Goal: Task Accomplishment & Management: Use online tool/utility

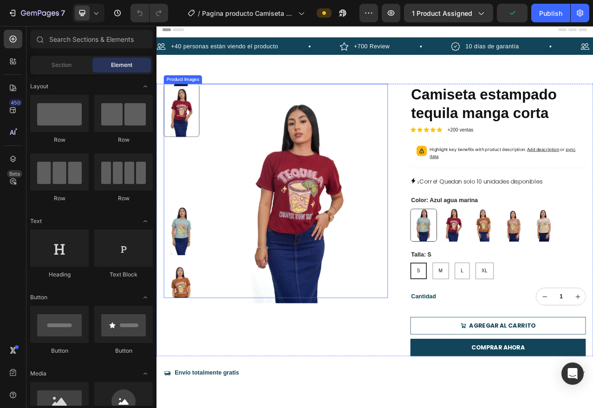
scroll to position [4, 0]
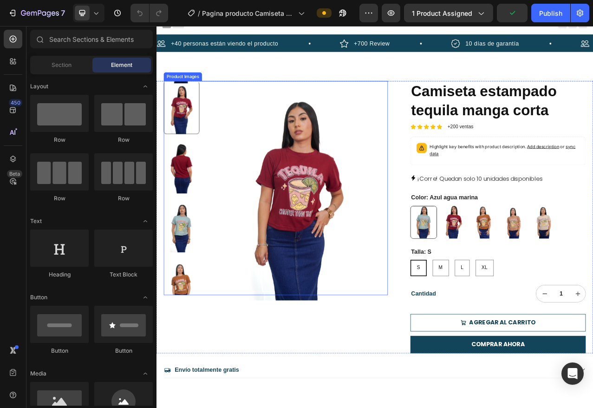
click at [190, 206] on img at bounding box center [189, 206] width 46 height 68
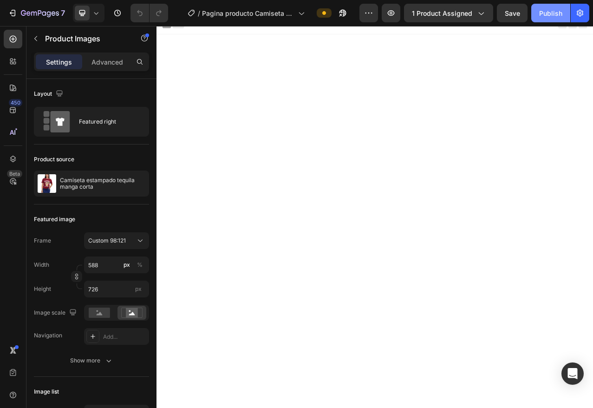
click at [553, 11] on div "Publish" at bounding box center [550, 13] width 23 height 10
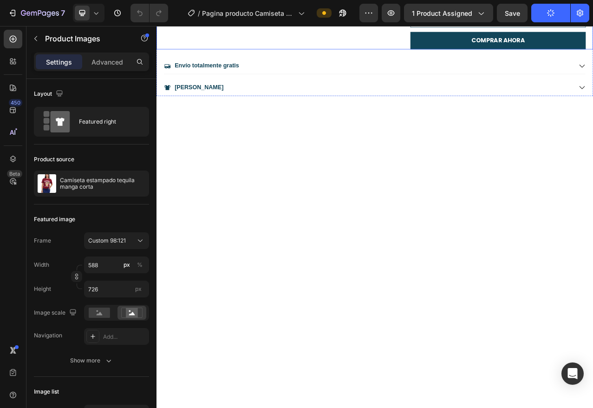
scroll to position [0, 0]
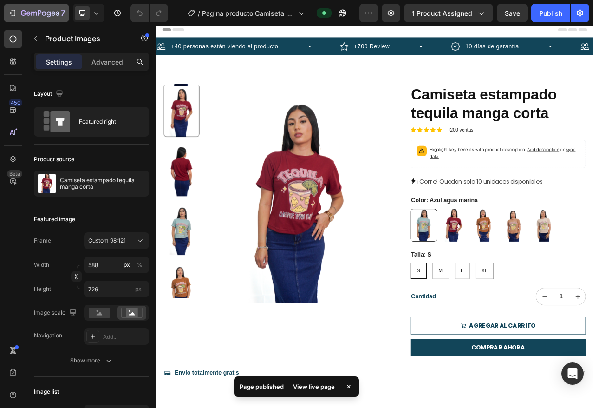
click at [38, 16] on icon "button" at bounding box center [40, 14] width 38 height 8
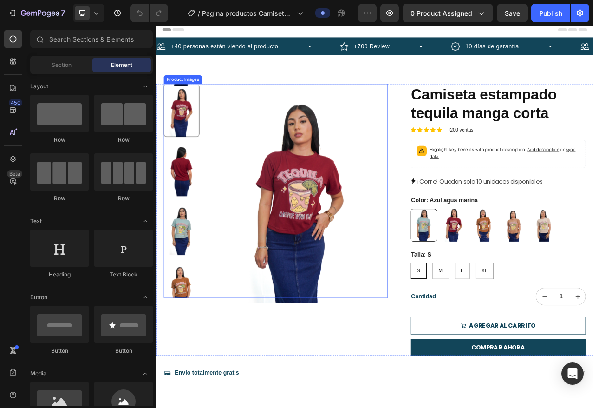
click at [310, 286] on img at bounding box center [338, 241] width 227 height 280
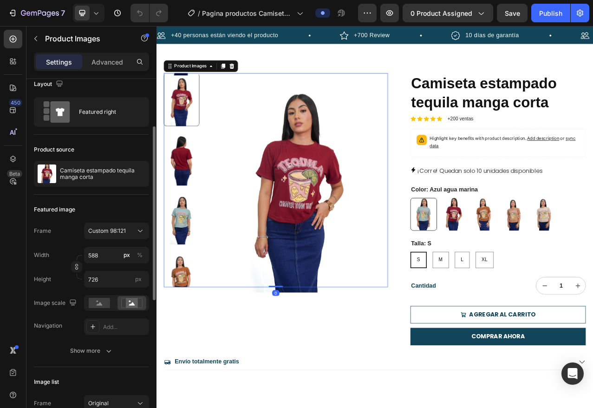
scroll to position [39, 0]
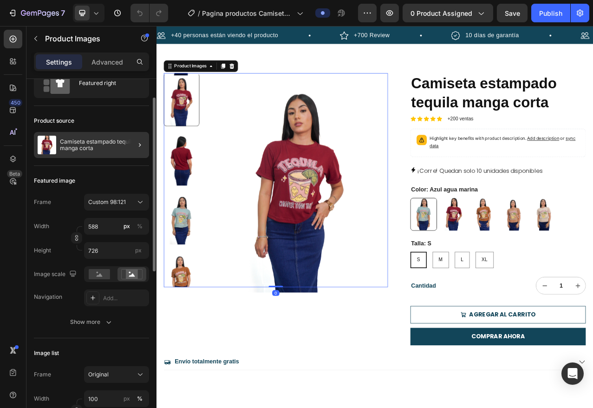
click at [129, 144] on div at bounding box center [136, 145] width 26 height 26
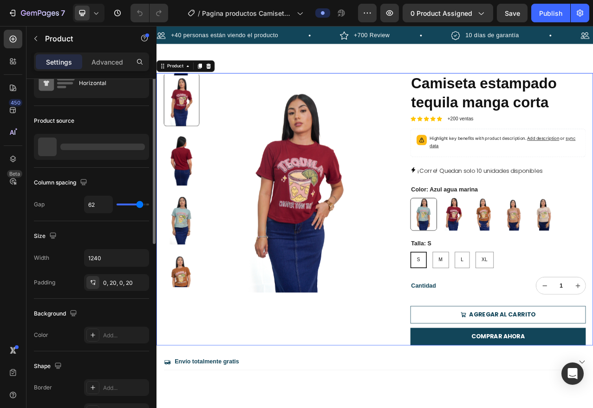
scroll to position [0, 0]
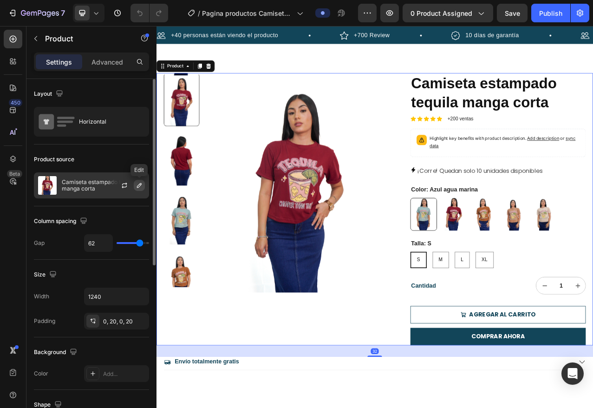
click at [138, 188] on icon "button" at bounding box center [139, 185] width 7 height 7
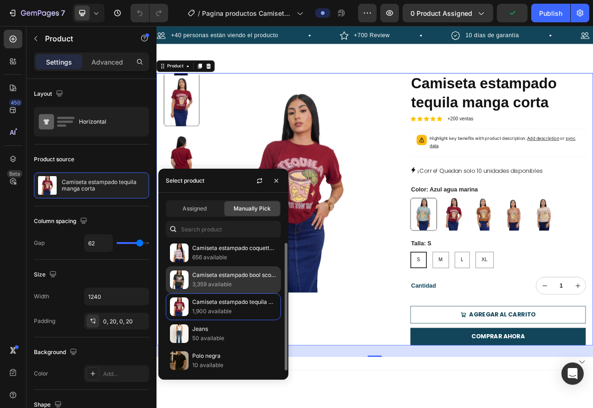
scroll to position [4, 0]
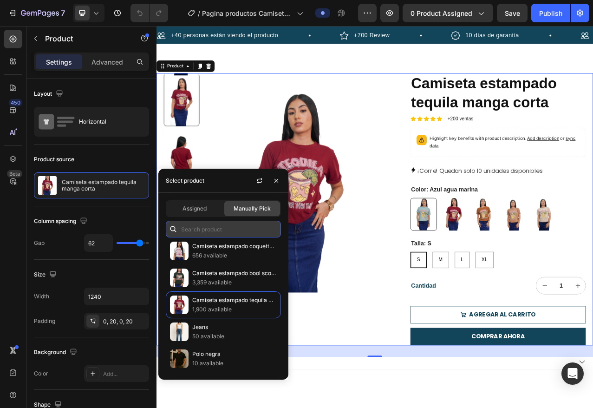
click at [196, 230] on input "text" at bounding box center [223, 229] width 115 height 17
type input "a"
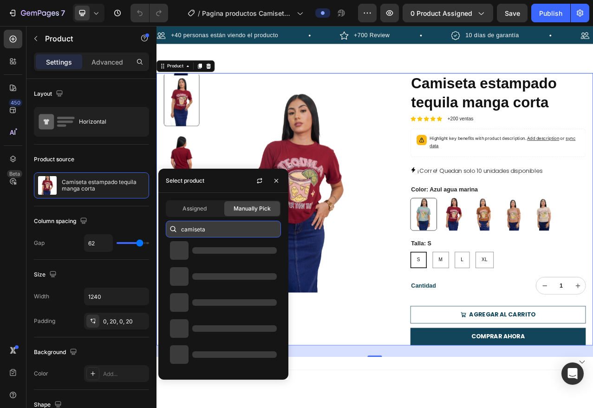
scroll to position [0, 0]
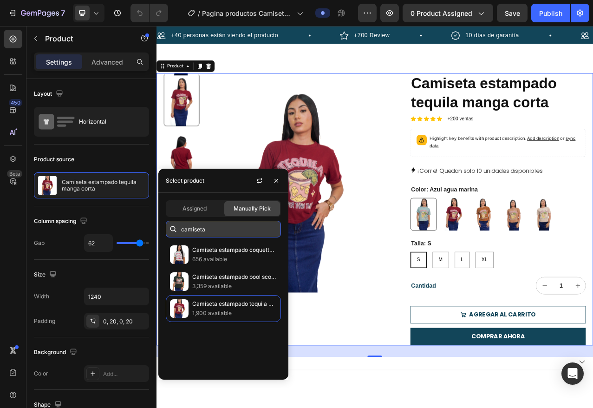
type input "camiseta"
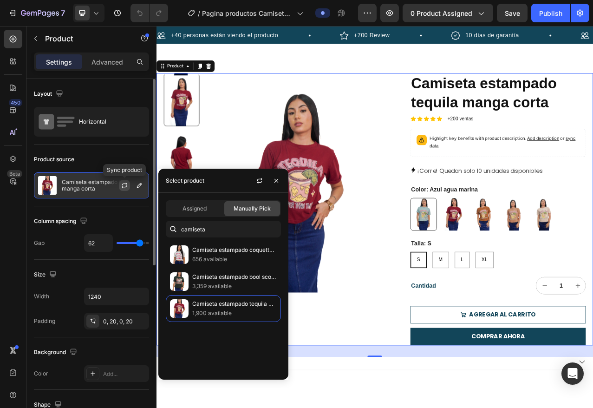
click at [119, 180] on button "button" at bounding box center [124, 185] width 11 height 11
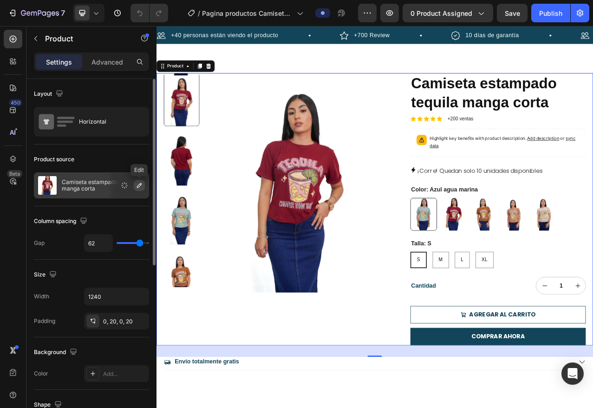
click at [138, 185] on icon "button" at bounding box center [139, 185] width 5 height 5
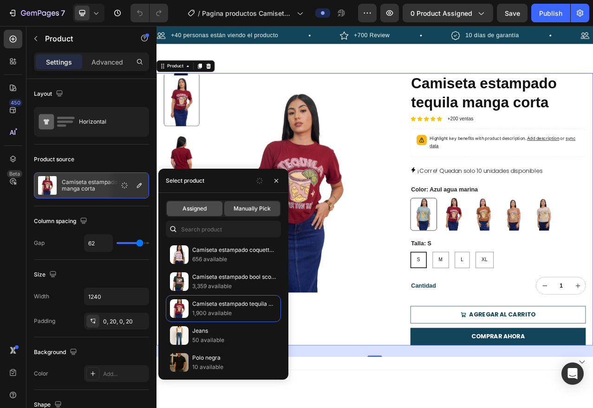
click at [205, 207] on span "Assigned" at bounding box center [195, 208] width 24 height 8
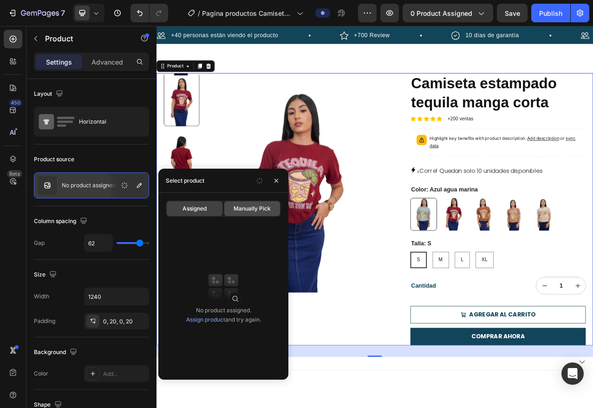
click at [249, 207] on span "Manually Pick" at bounding box center [252, 208] width 37 height 8
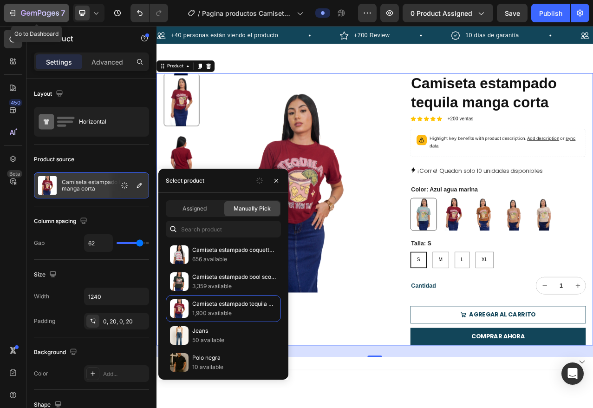
click at [27, 14] on icon "button" at bounding box center [28, 13] width 4 height 4
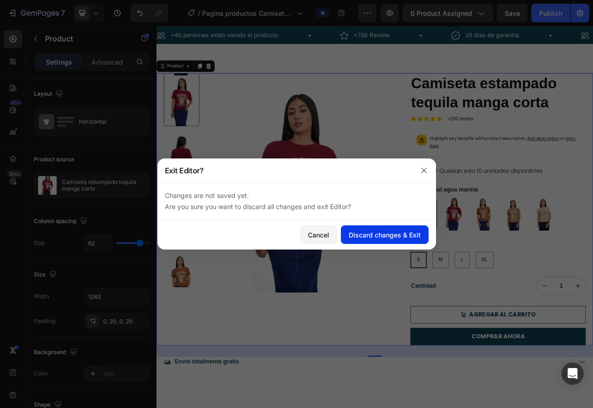
click at [369, 235] on div "Discard changes & Exit" at bounding box center [385, 235] width 72 height 10
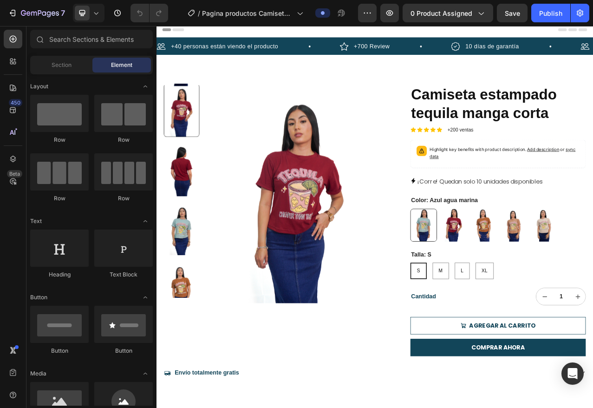
click at [262, 326] on img at bounding box center [338, 241] width 227 height 280
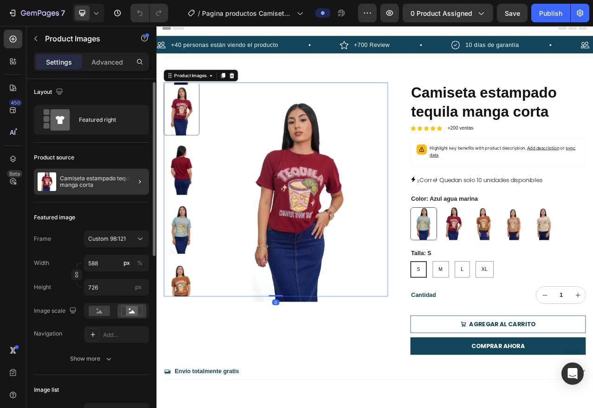
scroll to position [4, 0]
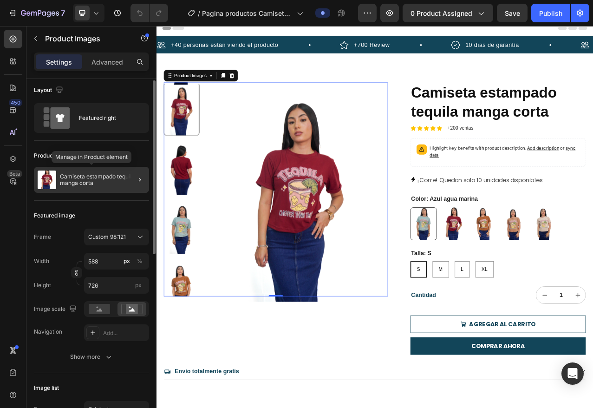
click at [119, 187] on div "Camiseta estampado tequila manga corta" at bounding box center [91, 180] width 115 height 26
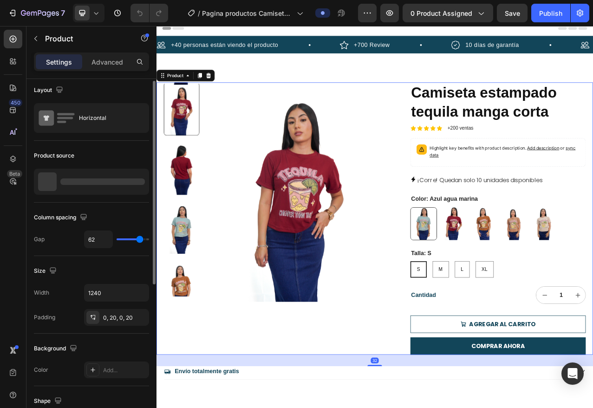
scroll to position [0, 0]
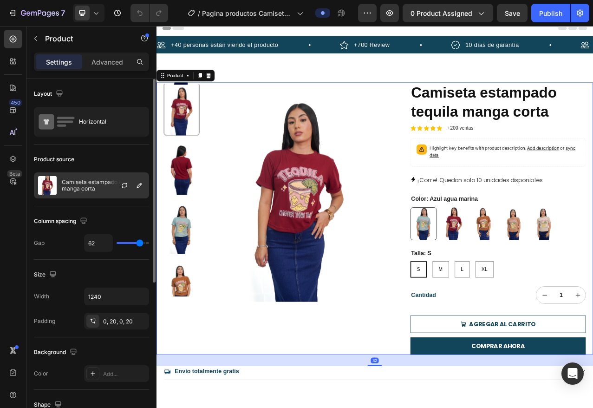
click at [140, 178] on div at bounding box center [128, 185] width 41 height 25
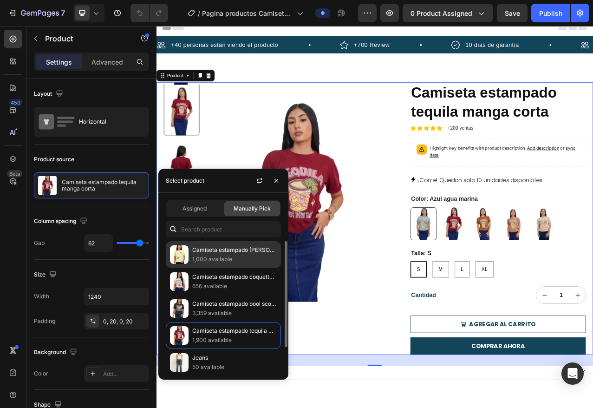
click at [236, 254] on p "Camiseta estampado [PERSON_NAME] manga corta" at bounding box center [234, 249] width 85 height 9
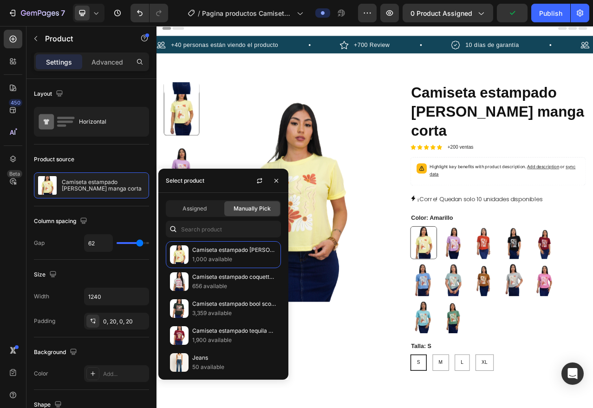
click at [593, 329] on input "Gris Gris" at bounding box center [596, 329] width 0 height 0
radio input "true"
click at [583, 282] on img at bounding box center [575, 303] width 34 height 42
click at [558, 282] on input "Rojo Rojo" at bounding box center [557, 282] width 0 height 0
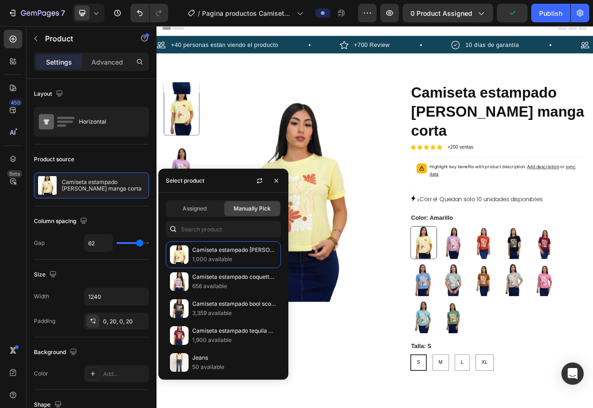
radio input "true"
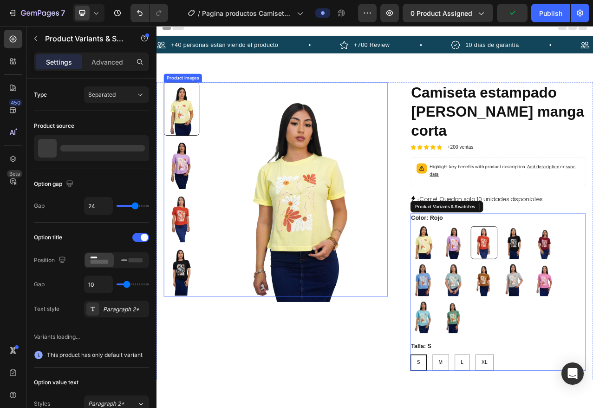
click at [311, 223] on img at bounding box center [338, 239] width 227 height 280
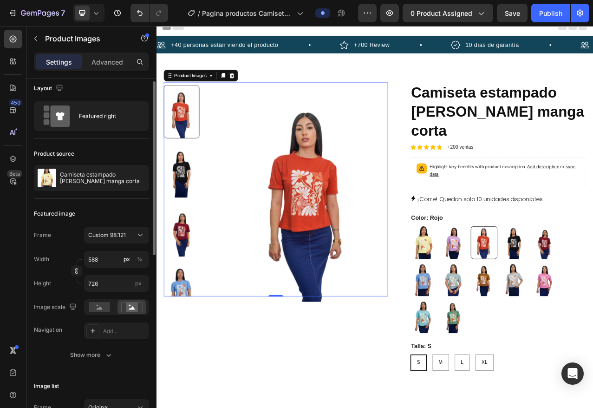
scroll to position [4, 0]
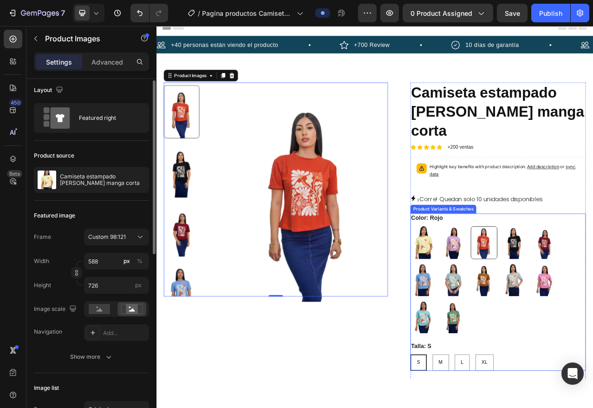
click at [531, 282] on img at bounding box center [536, 303] width 34 height 42
click at [519, 282] on input "Lila Lila" at bounding box center [519, 282] width 0 height 0
radio input "true"
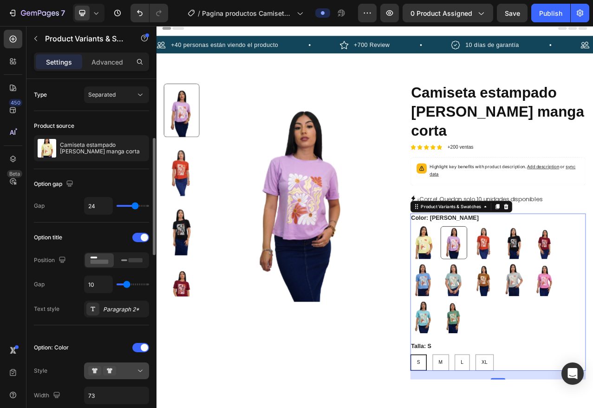
scroll to position [45, 0]
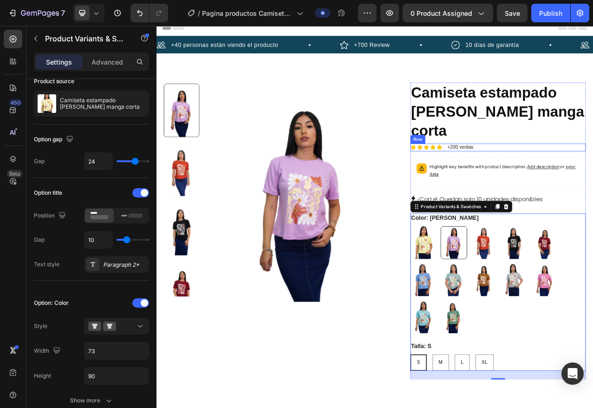
click at [386, 407] on div "Product Images" at bounding box center [309, 332] width 286 height 466
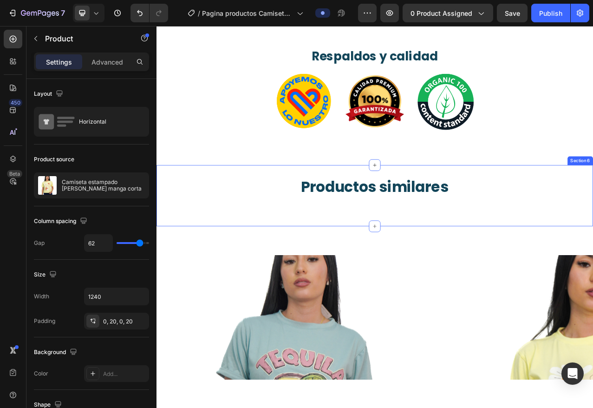
scroll to position [969, 0]
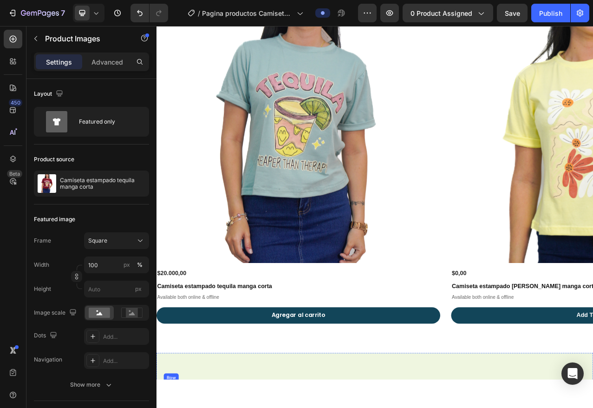
scroll to position [1260, 0]
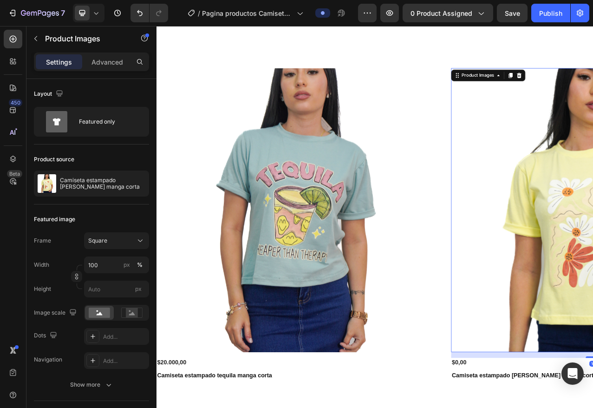
scroll to position [1129, 0]
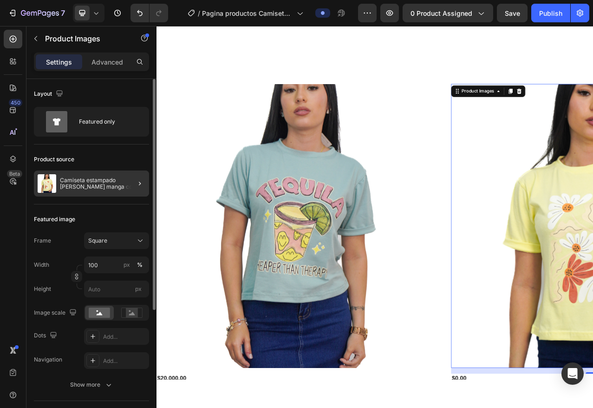
click at [129, 186] on div at bounding box center [136, 183] width 26 height 26
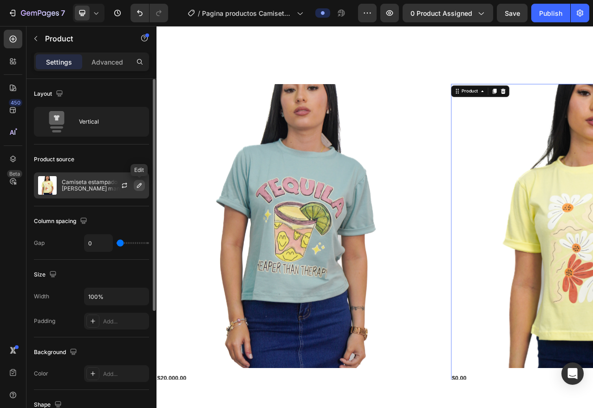
click at [138, 187] on icon "button" at bounding box center [139, 185] width 7 height 7
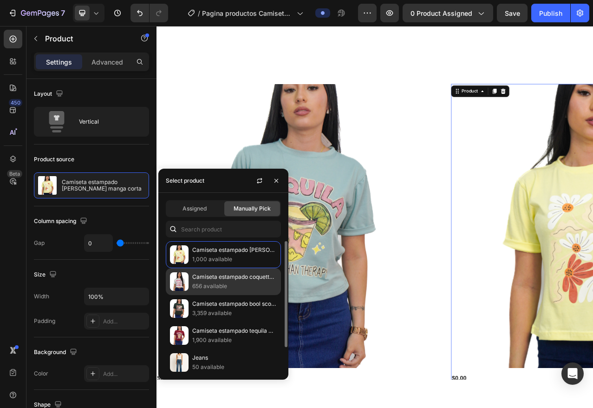
click at [240, 279] on p "Camiseta estampado coquette manga corta" at bounding box center [234, 276] width 85 height 9
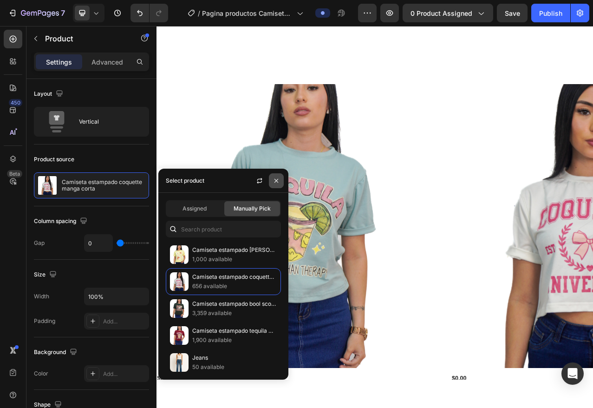
click at [273, 179] on icon "button" at bounding box center [276, 180] width 7 height 7
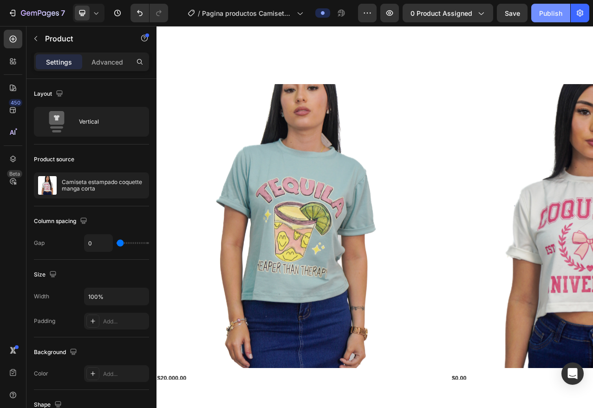
click at [552, 17] on div "Publish" at bounding box center [550, 13] width 23 height 10
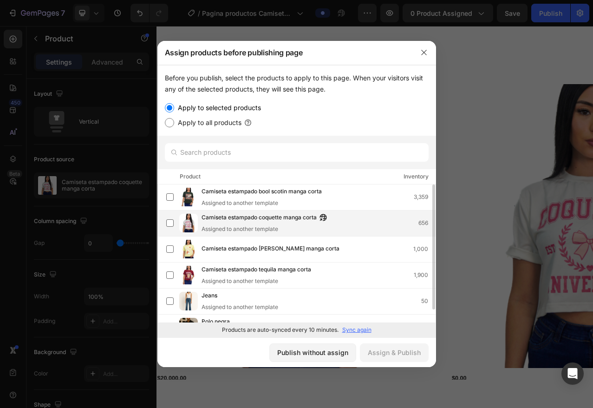
click at [233, 219] on span "Camiseta estampado coquette manga corta" at bounding box center [259, 218] width 115 height 10
click at [406, 355] on div "Assign & Publish" at bounding box center [394, 352] width 53 height 10
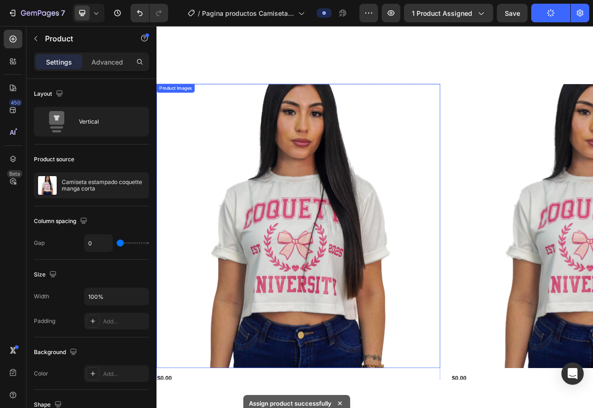
click at [396, 325] on img at bounding box center [338, 282] width 362 height 362
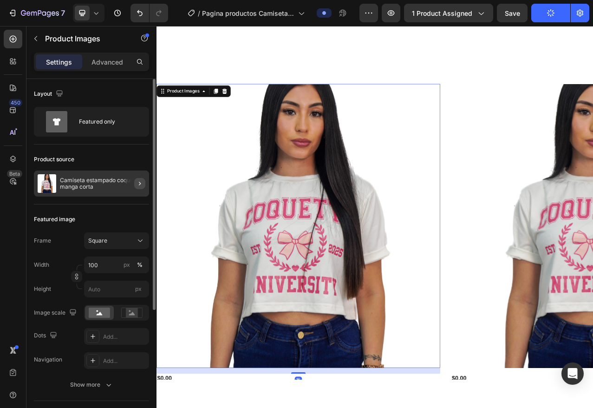
click at [141, 184] on icon "button" at bounding box center [139, 183] width 7 height 7
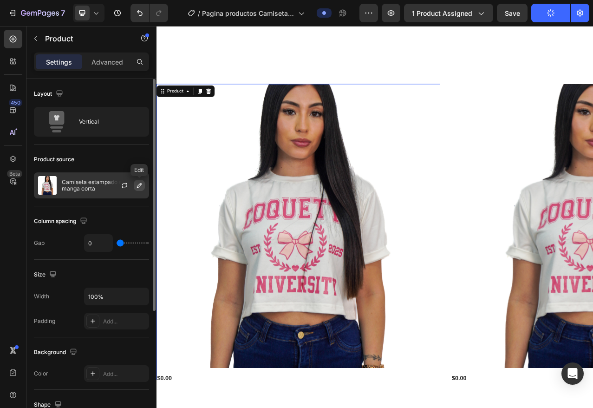
click at [137, 187] on icon "button" at bounding box center [139, 185] width 7 height 7
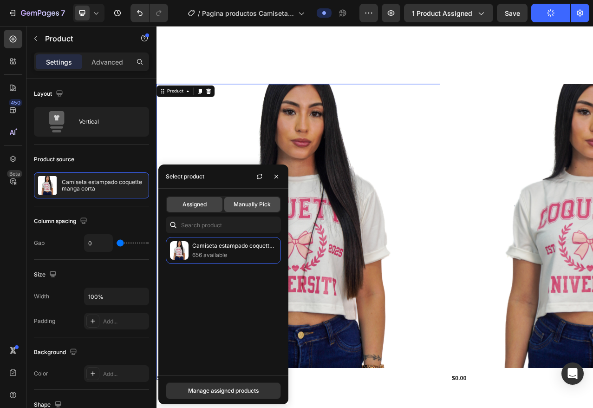
click at [258, 202] on span "Manually Pick" at bounding box center [252, 204] width 37 height 8
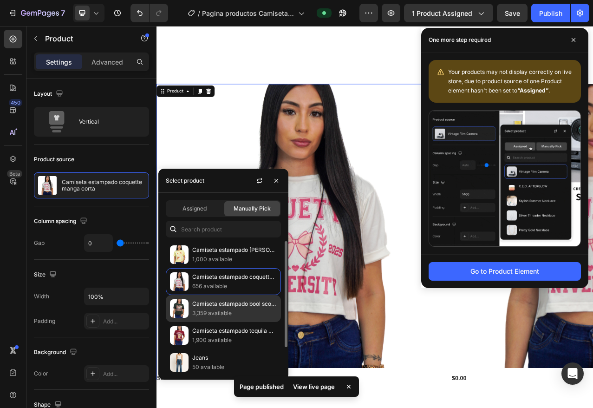
click at [223, 305] on p "Camiseta estampado bool scotin manga corta" at bounding box center [234, 303] width 85 height 9
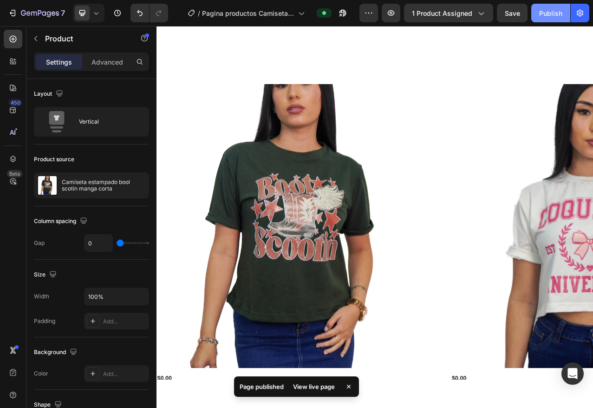
drag, startPoint x: 540, startPoint y: 14, endPoint x: 477, endPoint y: 12, distance: 63.7
click at [540, 14] on div "Publish" at bounding box center [550, 13] width 23 height 10
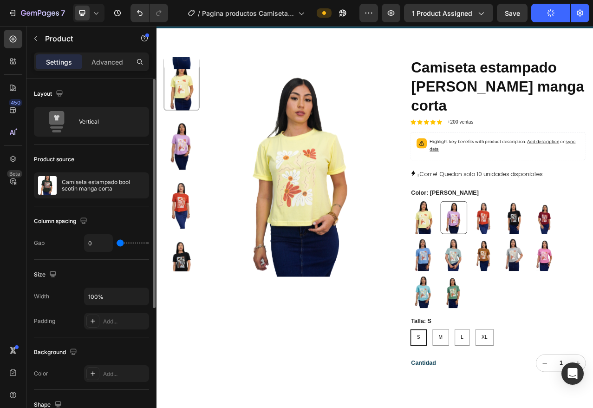
scroll to position [0, 0]
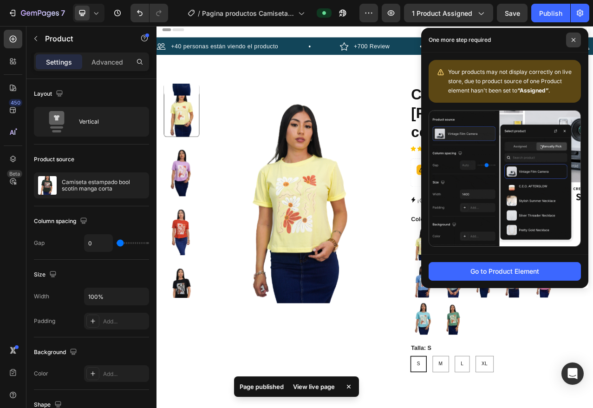
drag, startPoint x: 568, startPoint y: 46, endPoint x: 573, endPoint y: 43, distance: 5.4
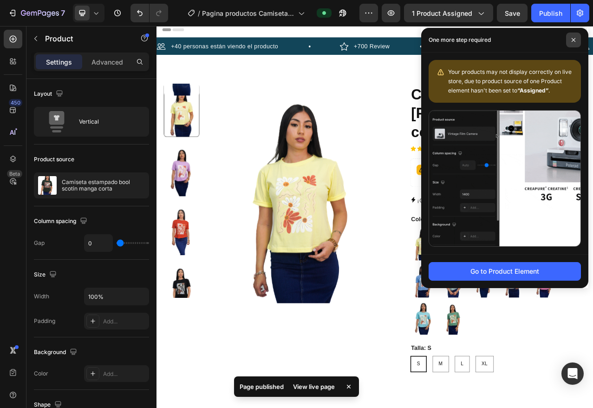
click at [568, 46] on span at bounding box center [573, 40] width 15 height 15
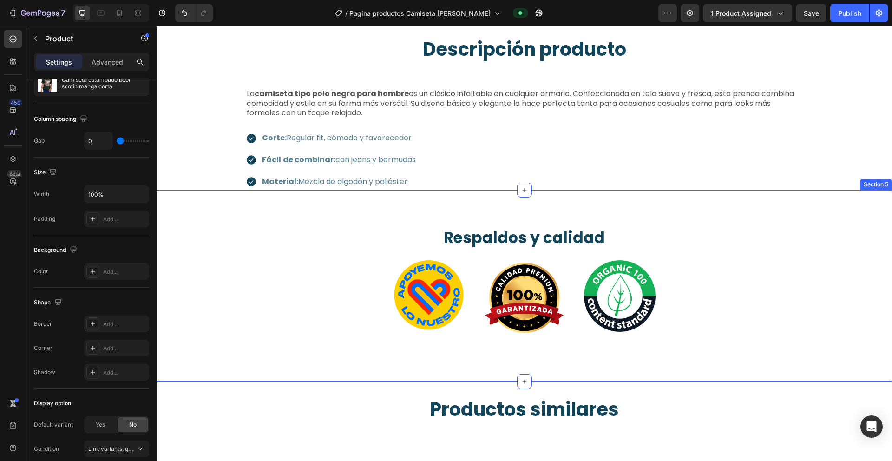
scroll to position [322, 0]
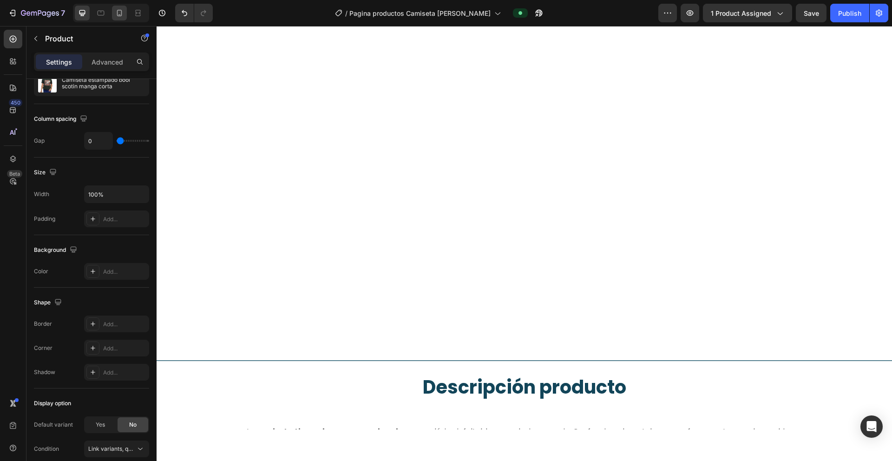
click at [119, 15] on icon at bounding box center [119, 13] width 5 height 7
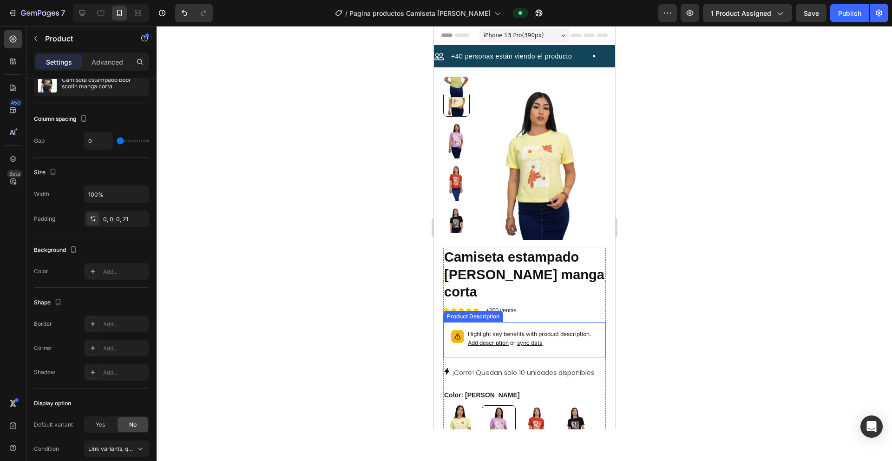
scroll to position [252, 0]
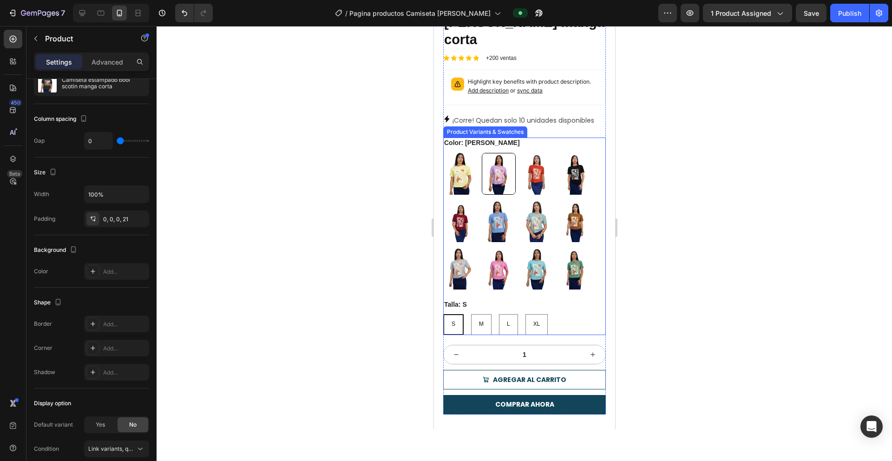
click at [593, 153] on div "Amarillo Amarillo Lila Lila Rojo Rojo Negro Negro Vino tinto Vino tinto Azul cl…" at bounding box center [524, 221] width 163 height 137
click at [545, 138] on div "Color: Lila Amarillo Amarillo Lila Lila Rojo Rojo Negro Negro Vino tinto Vino t…" at bounding box center [524, 213] width 163 height 151
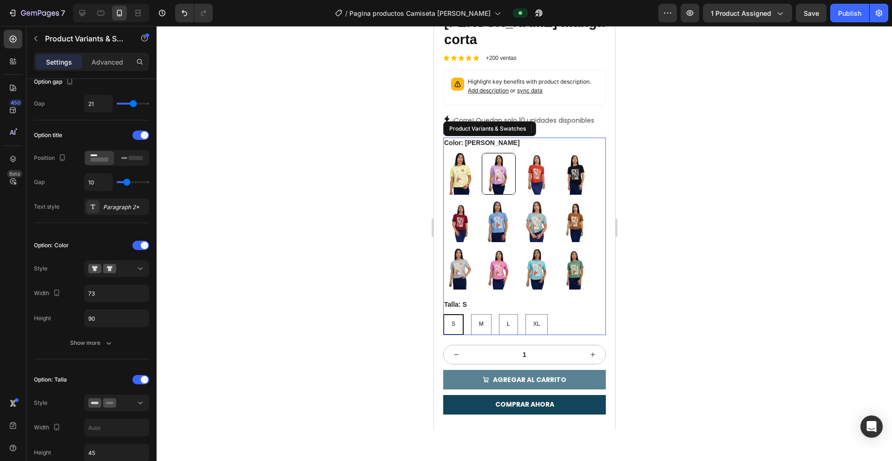
click at [540, 370] on button "AGREGAR AL CARRITO" at bounding box center [524, 380] width 163 height 20
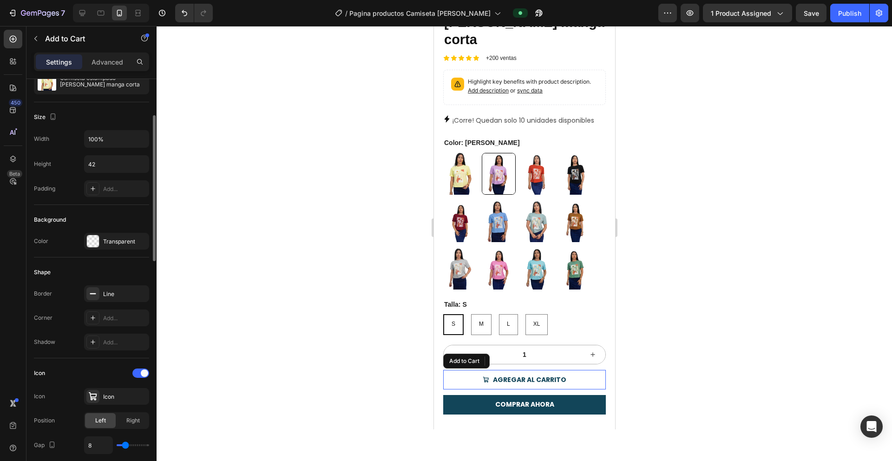
click at [129, 350] on div "Border Line Corner Add... Shadow Add..." at bounding box center [91, 317] width 115 height 65
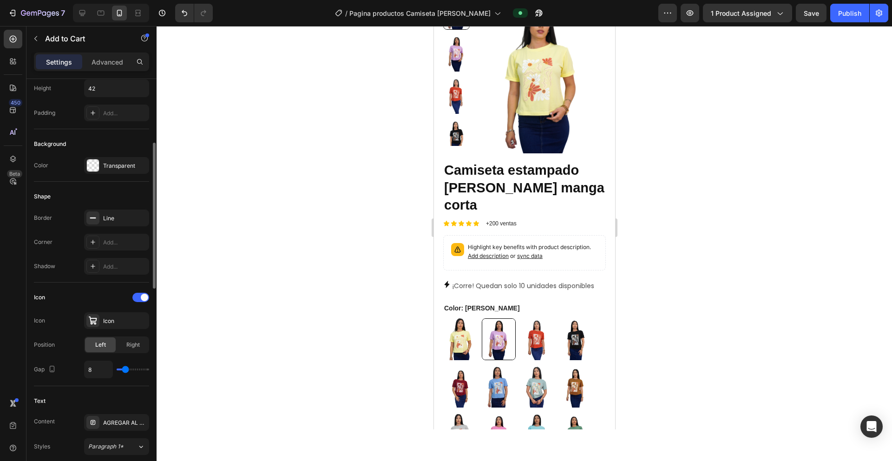
scroll to position [255, 0]
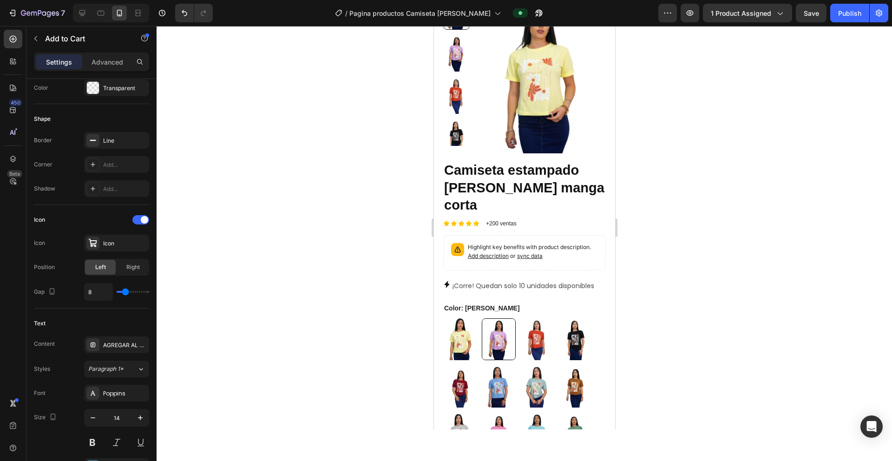
click at [541, 318] on img at bounding box center [537, 339] width 34 height 42
click at [520, 318] on input "Rojo Rojo" at bounding box center [519, 318] width 0 height 0
radio input "true"
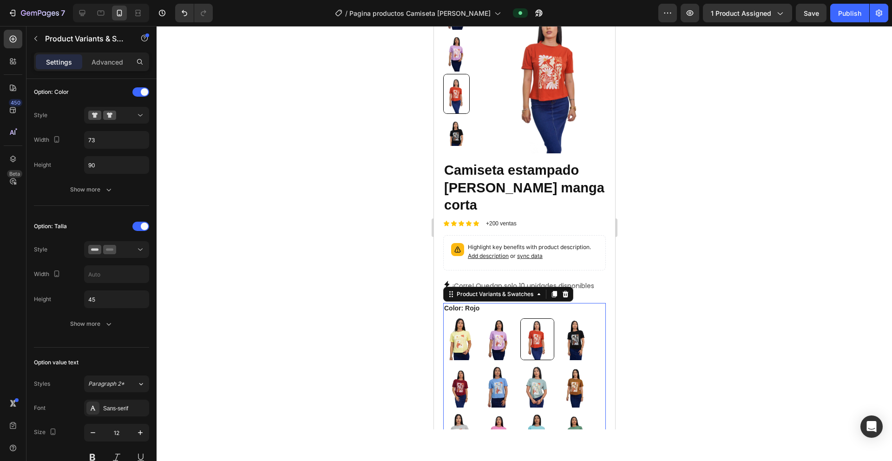
click at [126, 62] on div "Option title Position Gap 10 Text style Paragraph 2*" at bounding box center [91, 17] width 115 height 87
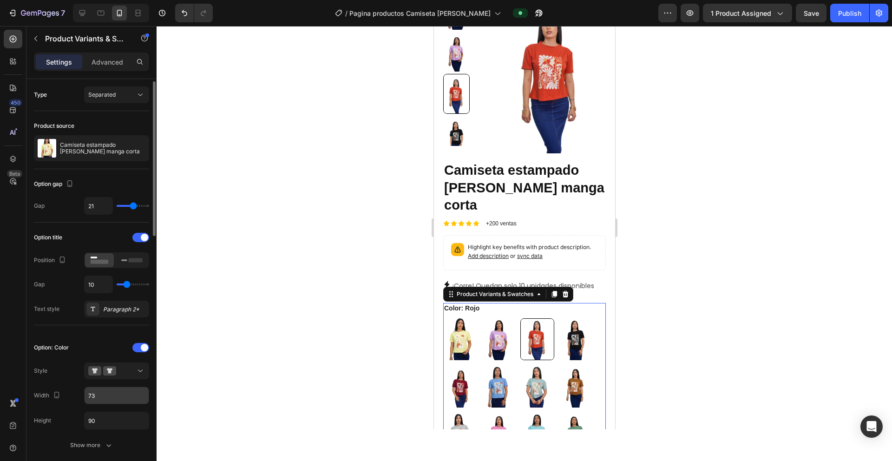
click at [140, 387] on input "73" at bounding box center [117, 395] width 64 height 17
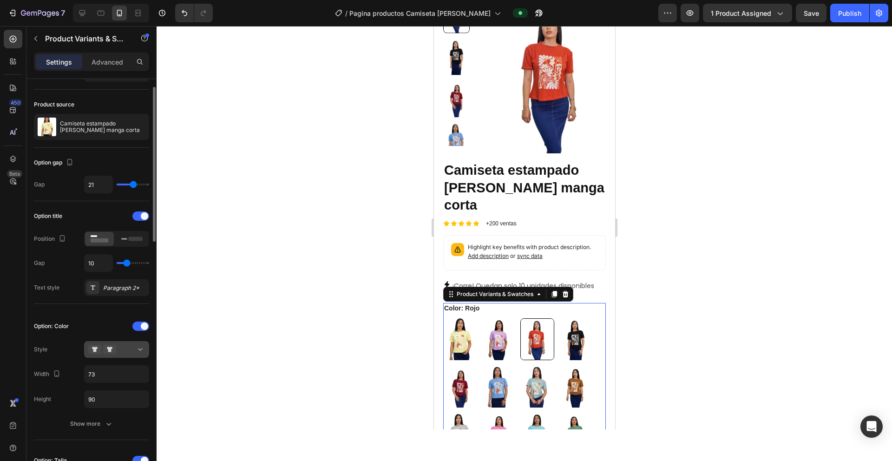
click at [141, 345] on icon at bounding box center [140, 349] width 9 height 9
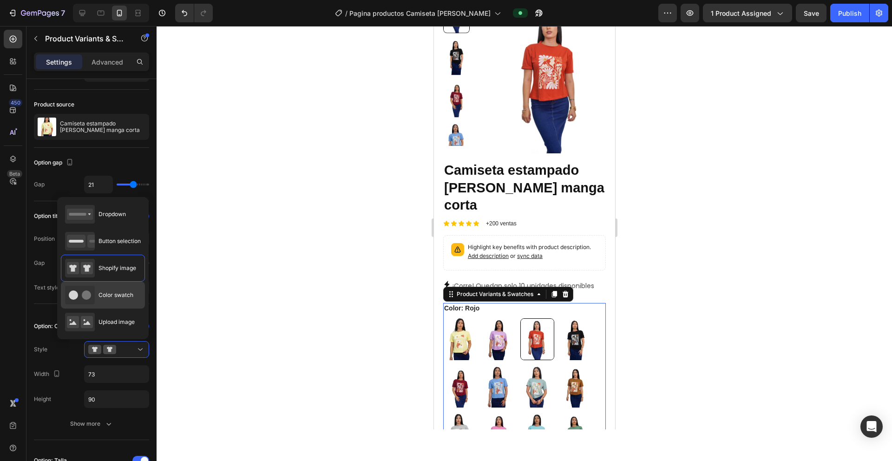
click at [110, 295] on span "Color swatch" at bounding box center [115, 295] width 35 height 8
type input "45"
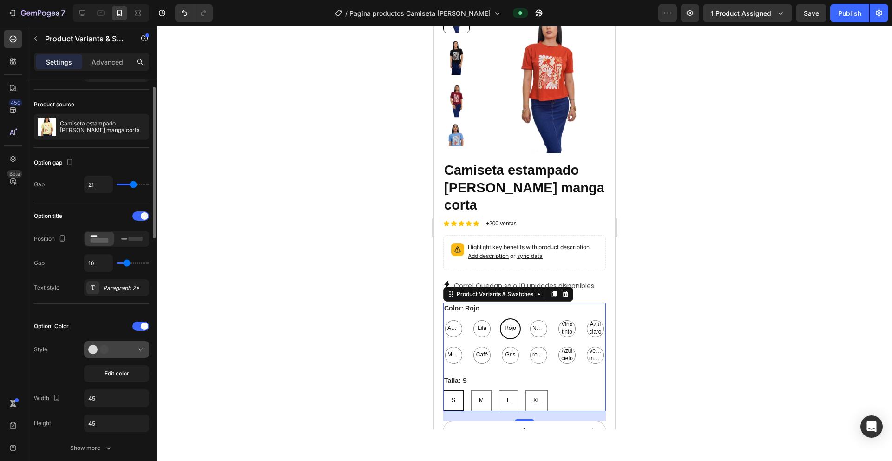
click at [127, 347] on div at bounding box center [116, 349] width 57 height 9
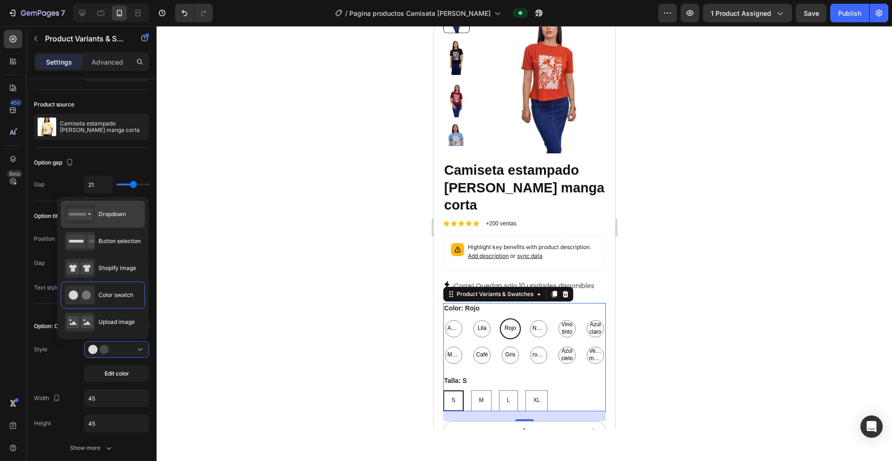
click at [122, 222] on div "Dropdown" at bounding box center [95, 214] width 61 height 19
type input "100%"
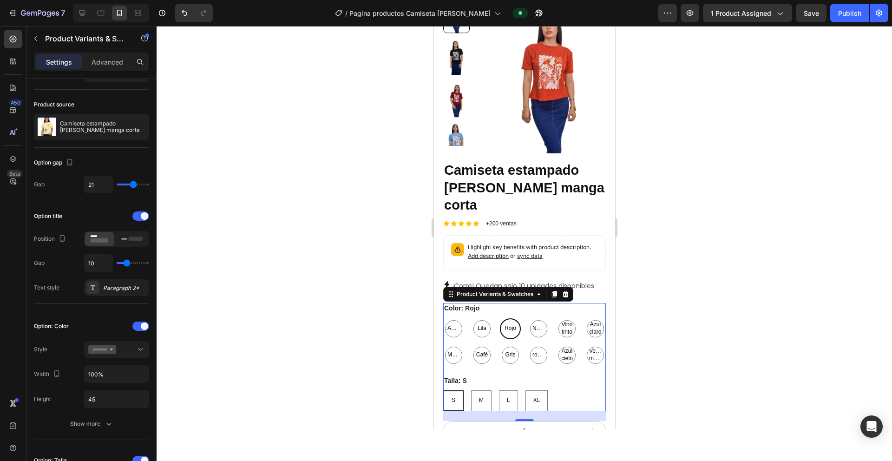
select select "Rojo"
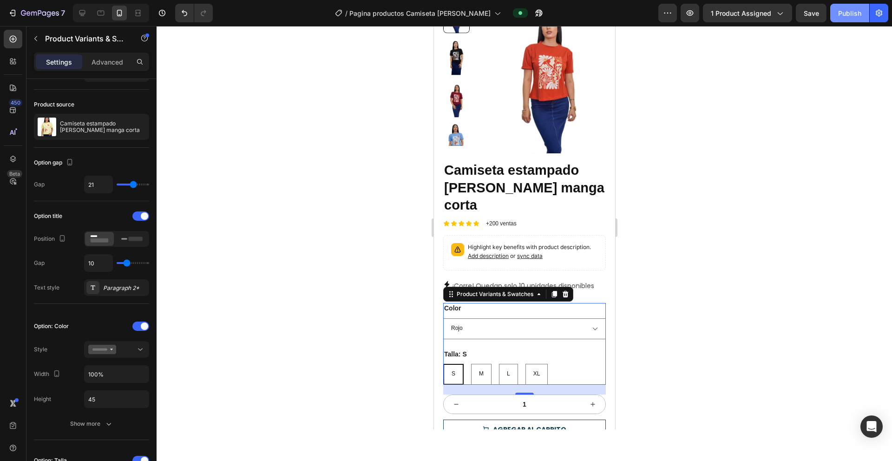
click at [593, 10] on div "Publish" at bounding box center [849, 13] width 23 height 10
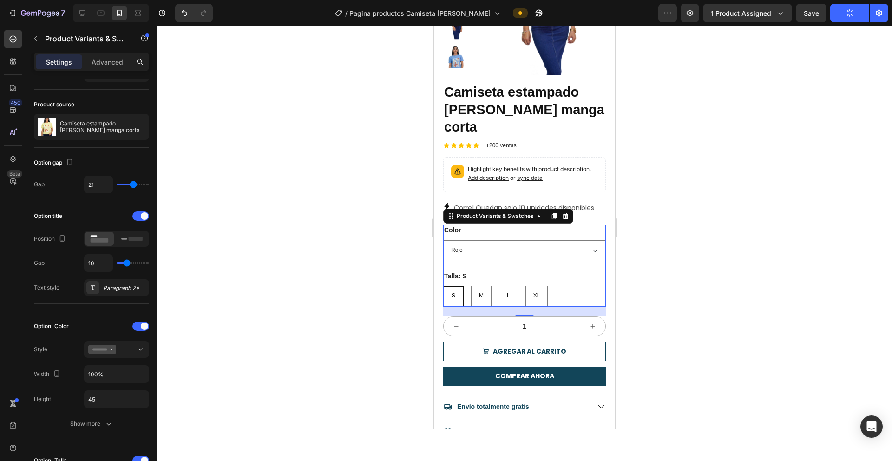
scroll to position [0, 0]
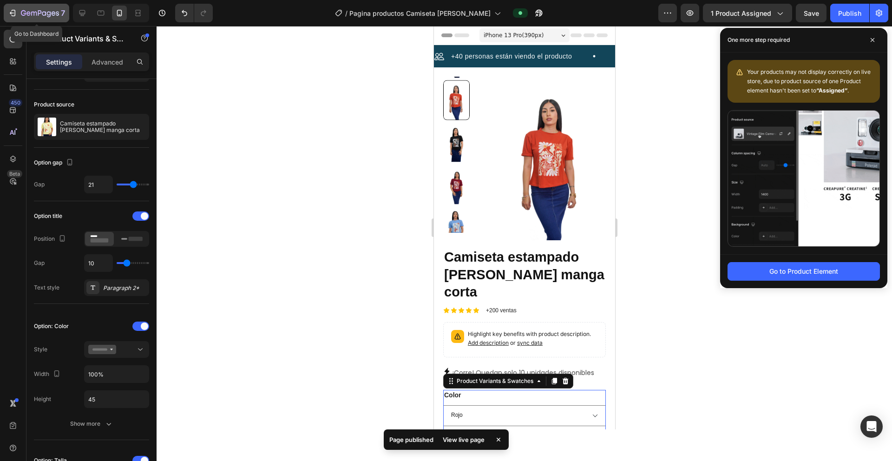
click at [59, 17] on div "7" at bounding box center [43, 12] width 44 height 11
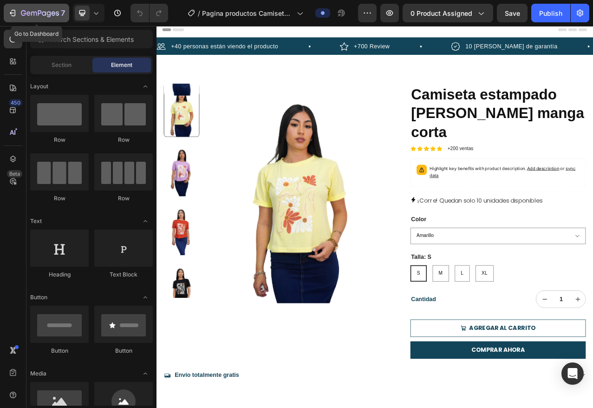
click at [19, 12] on div "7" at bounding box center [36, 12] width 57 height 11
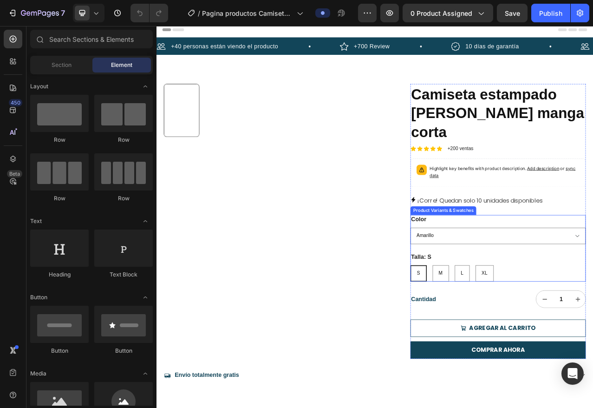
scroll to position [2, 0]
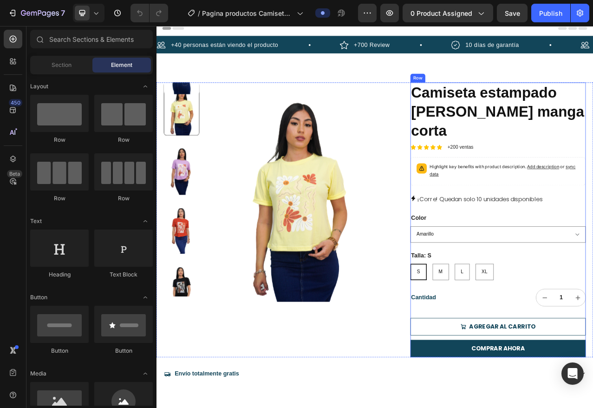
click at [562, 125] on h1 "Camiseta estampado [PERSON_NAME] manga corta" at bounding box center [593, 136] width 224 height 74
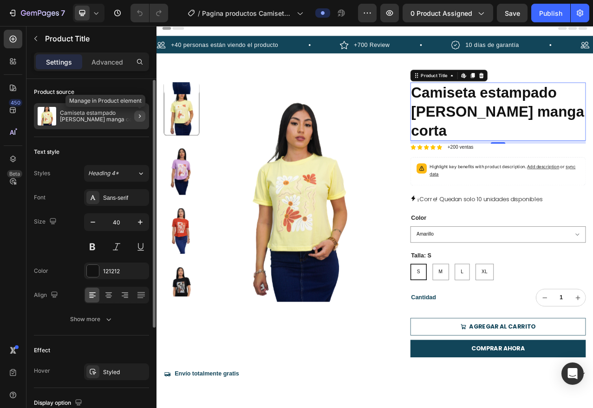
click at [138, 117] on icon "button" at bounding box center [139, 115] width 7 height 7
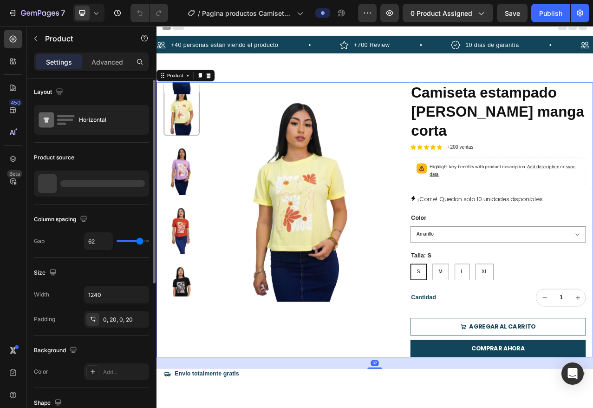
scroll to position [0, 0]
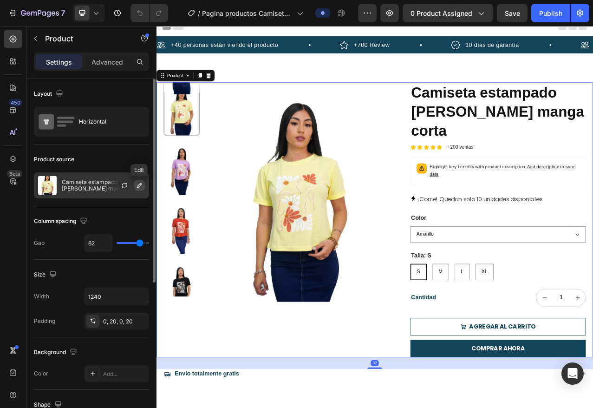
click at [136, 187] on icon "button" at bounding box center [139, 185] width 7 height 7
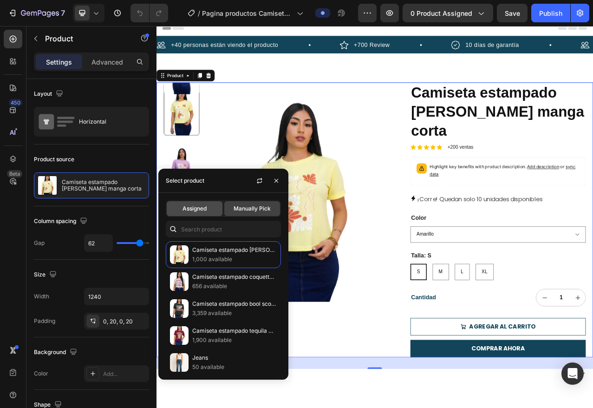
click at [204, 208] on span "Assigned" at bounding box center [195, 208] width 24 height 8
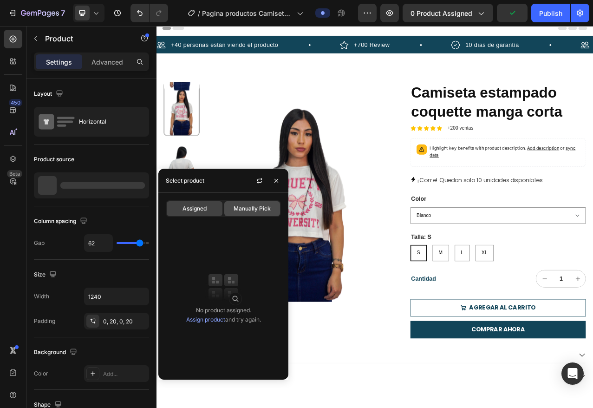
click at [254, 210] on span "Manually Pick" at bounding box center [252, 208] width 37 height 8
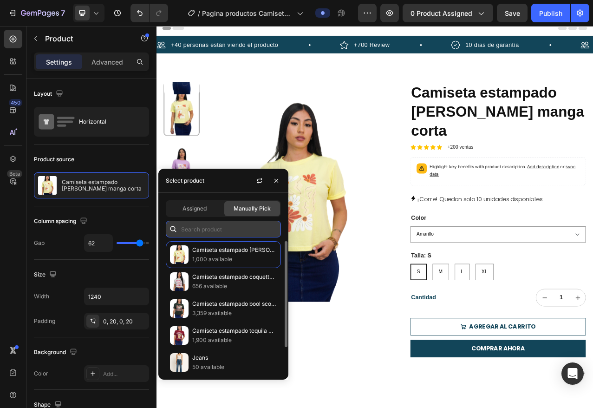
click at [218, 230] on input "text" at bounding box center [223, 229] width 115 height 17
type input "camiseta"
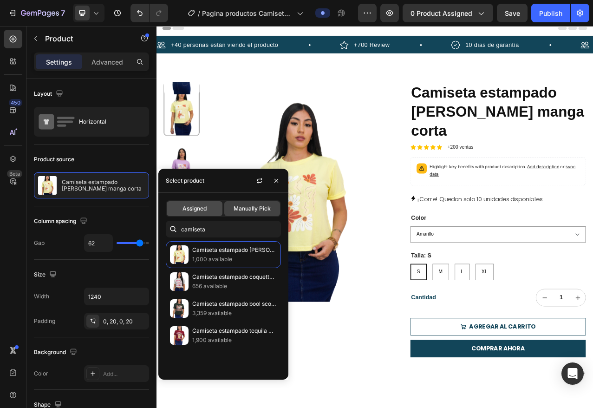
click at [198, 210] on span "Assigned" at bounding box center [195, 208] width 24 height 8
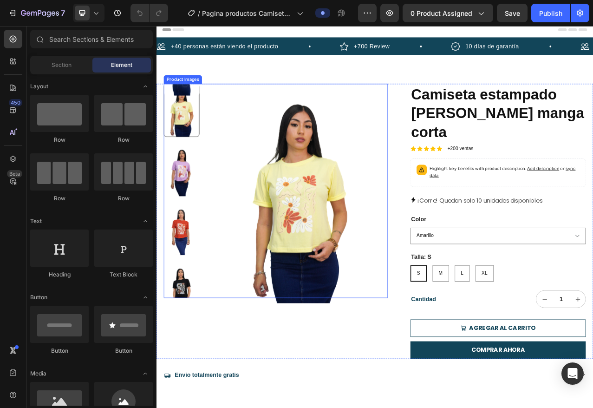
click at [354, 270] on img at bounding box center [338, 241] width 227 height 280
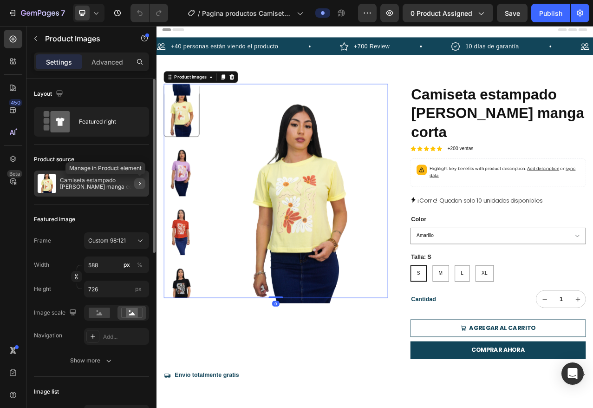
click at [137, 183] on icon "button" at bounding box center [139, 183] width 7 height 7
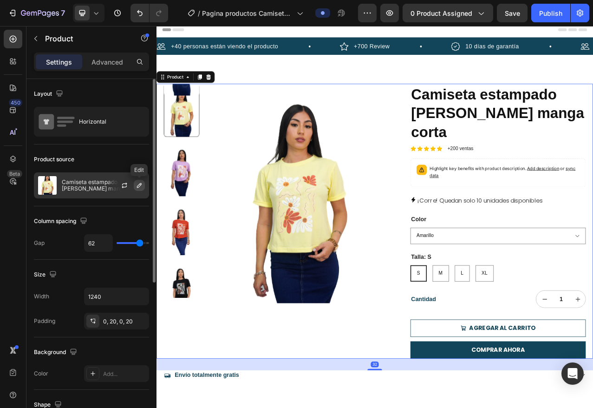
click at [138, 186] on icon "button" at bounding box center [139, 185] width 5 height 5
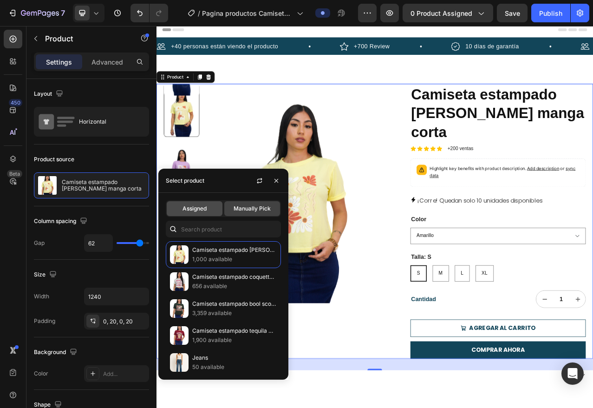
click at [203, 204] on span "Assigned" at bounding box center [195, 208] width 24 height 8
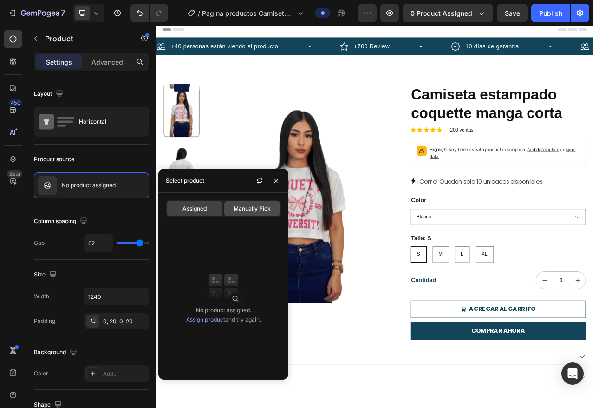
click at [244, 208] on span "Manually Pick" at bounding box center [252, 208] width 37 height 8
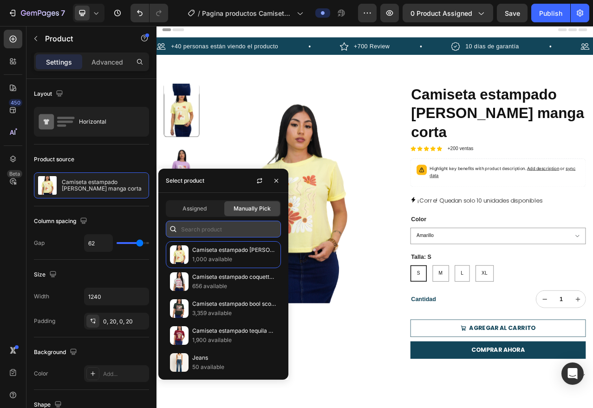
click at [208, 225] on input "text" at bounding box center [223, 229] width 115 height 17
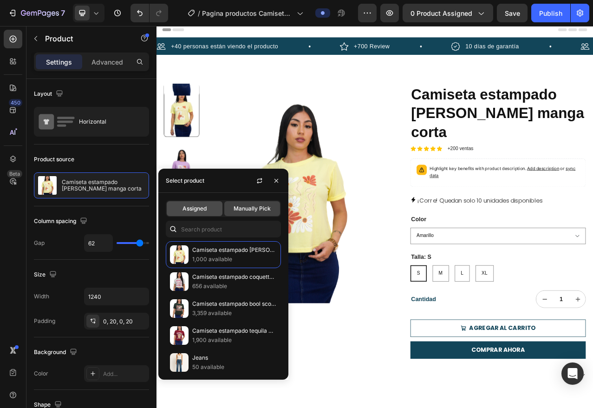
click at [205, 202] on div "Assigned" at bounding box center [195, 208] width 56 height 15
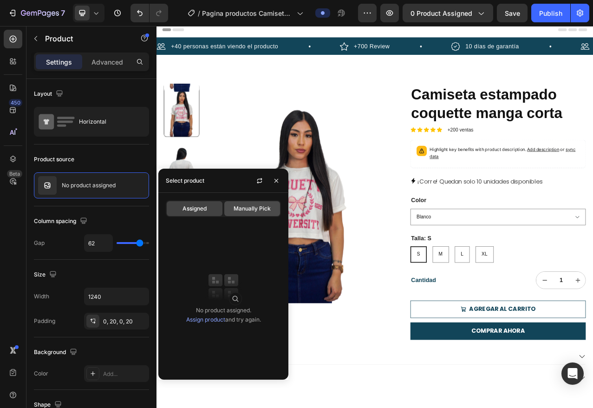
click at [256, 202] on div "Manually Pick" at bounding box center [252, 208] width 56 height 15
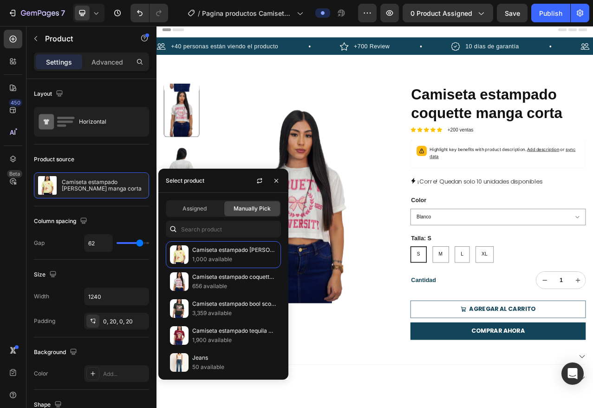
click at [259, 210] on span "Manually Pick" at bounding box center [252, 208] width 37 height 8
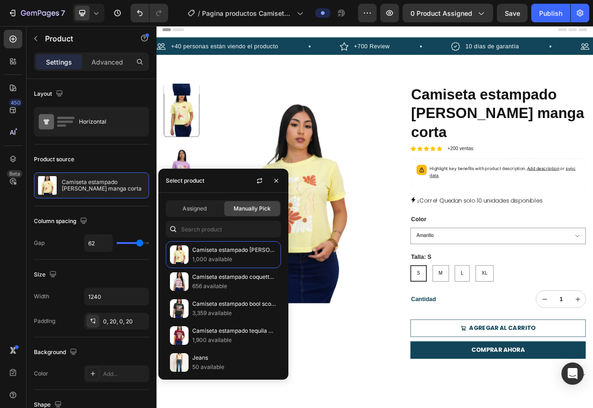
click at [205, 218] on div "Assigned Manually Pick Camiseta estampado flores manga corta 1,000 available Ca…" at bounding box center [223, 286] width 130 height 187
click at [204, 213] on div "Assigned" at bounding box center [195, 208] width 56 height 15
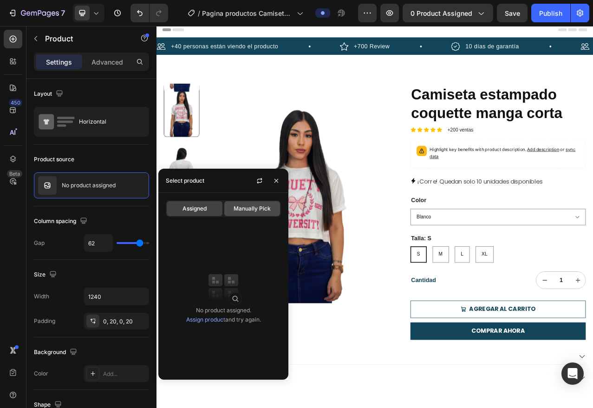
click at [263, 211] on span "Manually Pick" at bounding box center [252, 208] width 37 height 8
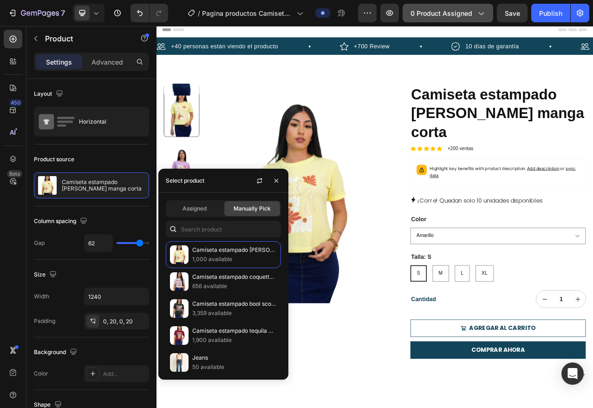
click at [461, 22] on button "0 product assigned" at bounding box center [448, 13] width 91 height 19
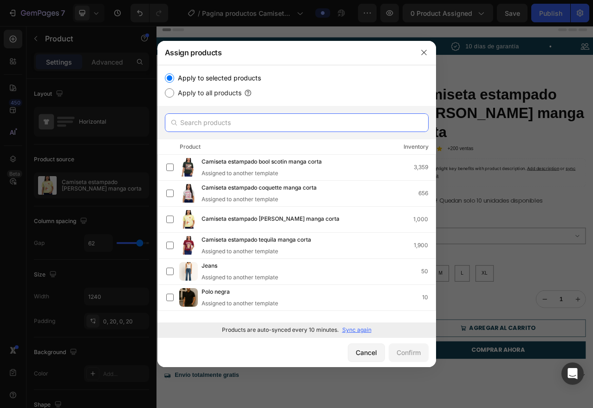
click at [228, 119] on input "text" at bounding box center [297, 122] width 264 height 19
type input "camiseta"
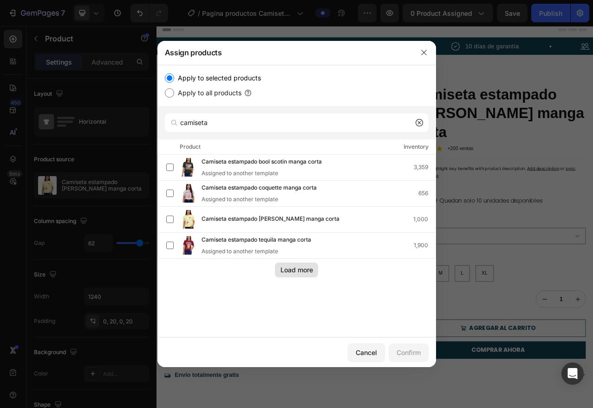
click at [305, 266] on div "Load more" at bounding box center [297, 270] width 33 height 10
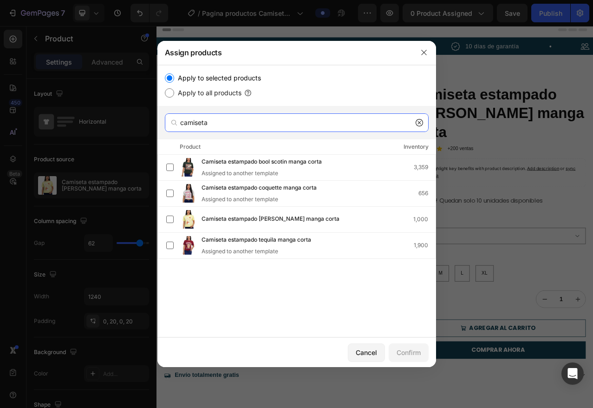
click at [204, 120] on input "camiseta" at bounding box center [297, 122] width 264 height 19
click at [428, 51] on button "button" at bounding box center [424, 52] width 15 height 15
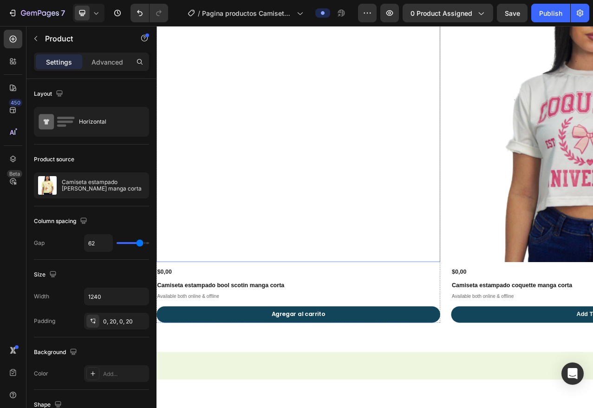
scroll to position [1059, 0]
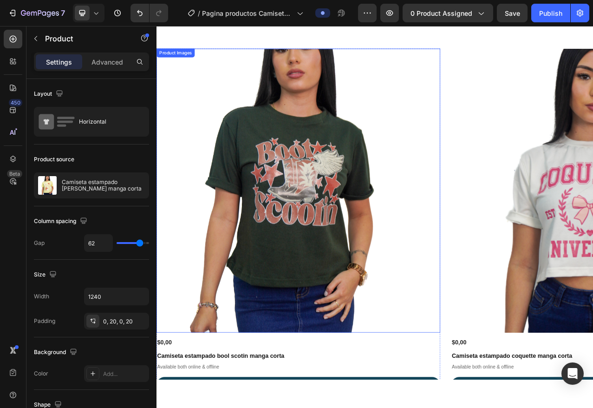
click at [378, 241] on img at bounding box center [338, 237] width 362 height 362
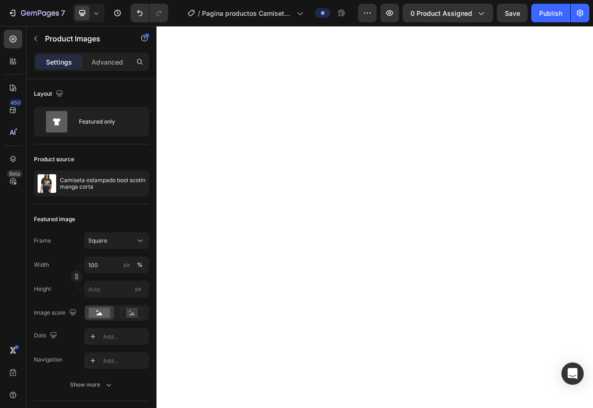
scroll to position [0, 0]
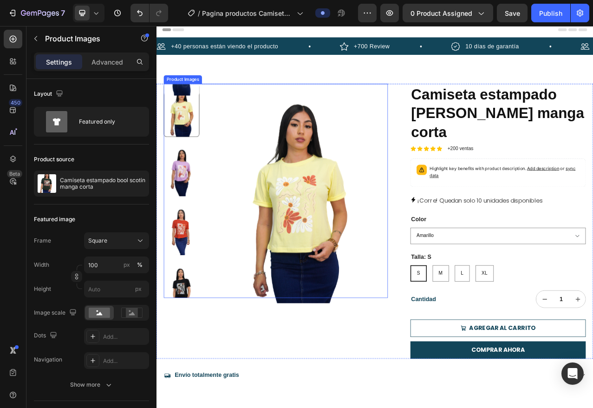
click at [386, 236] on img at bounding box center [338, 241] width 227 height 280
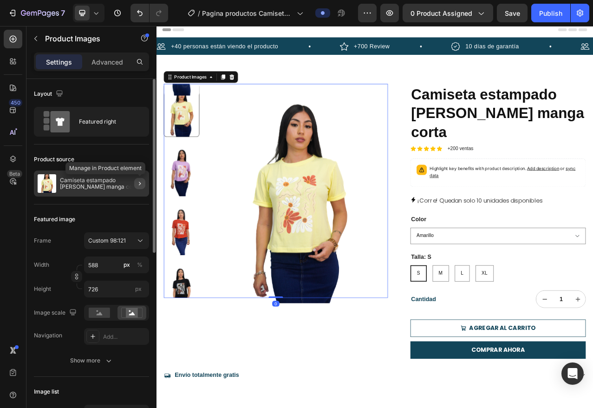
click at [139, 184] on icon "button" at bounding box center [139, 183] width 7 height 7
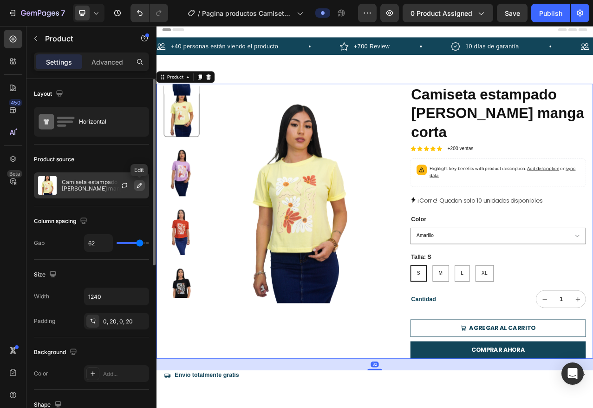
click at [143, 185] on icon "button" at bounding box center [139, 185] width 7 height 7
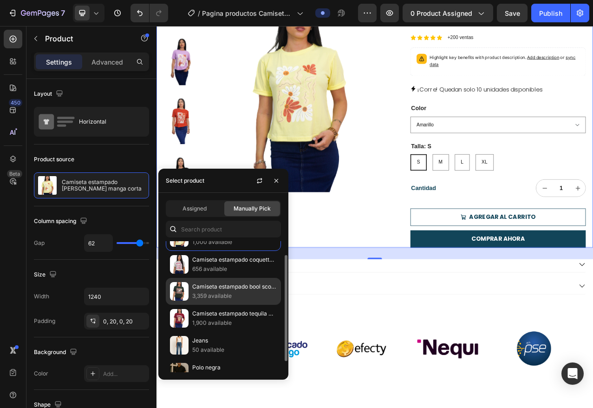
scroll to position [31, 0]
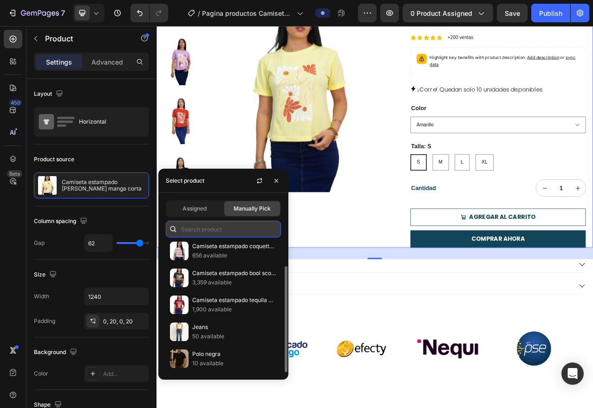
click at [211, 229] on input "text" at bounding box center [223, 229] width 115 height 17
type input "camiseta"
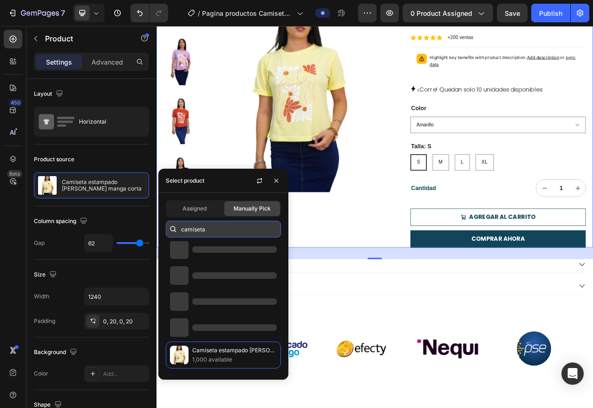
scroll to position [4, 0]
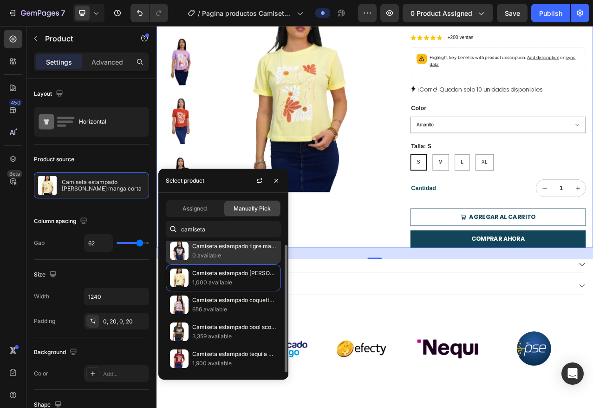
click at [232, 256] on p "0 available" at bounding box center [234, 255] width 85 height 9
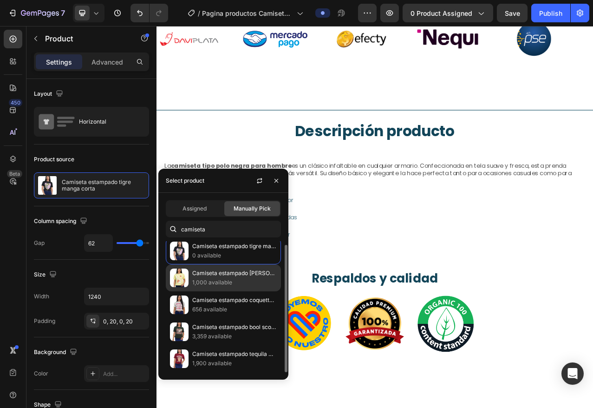
scroll to position [0, 0]
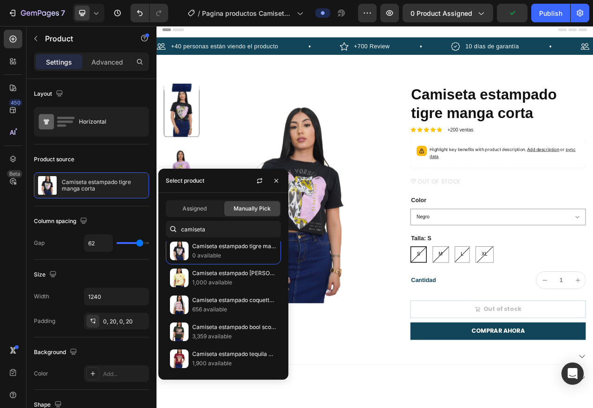
click at [414, 407] on div "Product Images" at bounding box center [309, 264] width 286 height 327
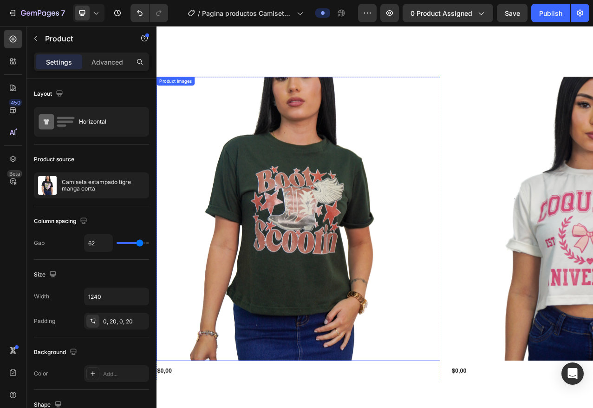
scroll to position [1032, 0]
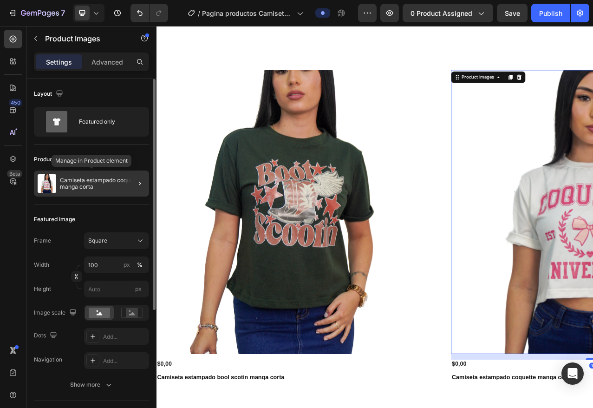
click at [121, 189] on p "Camiseta estampado coquette manga corta" at bounding box center [102, 183] width 85 height 13
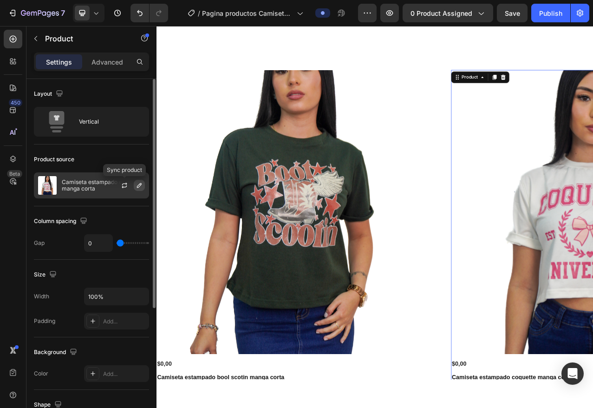
click at [136, 186] on icon "button" at bounding box center [139, 185] width 7 height 7
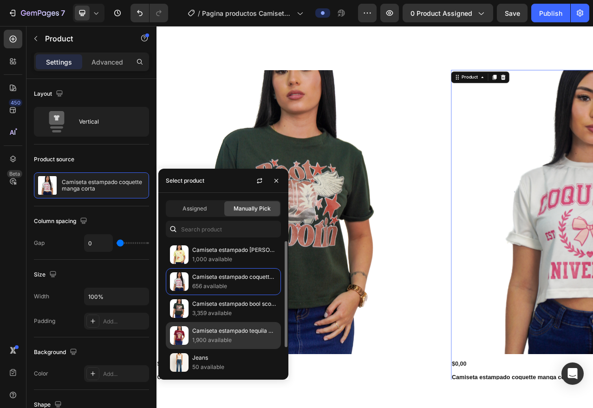
click at [223, 332] on p "Camiseta estampado tequila manga corta" at bounding box center [234, 330] width 85 height 9
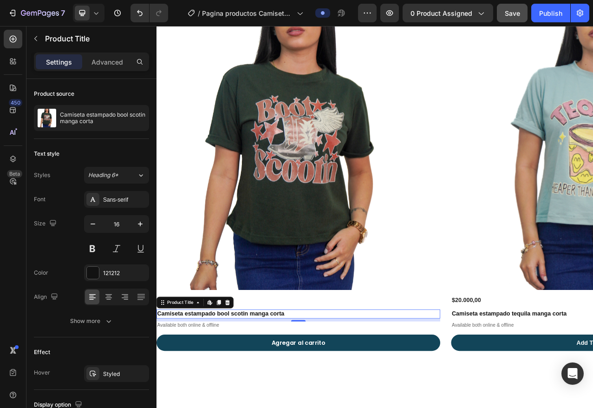
scroll to position [714, 0]
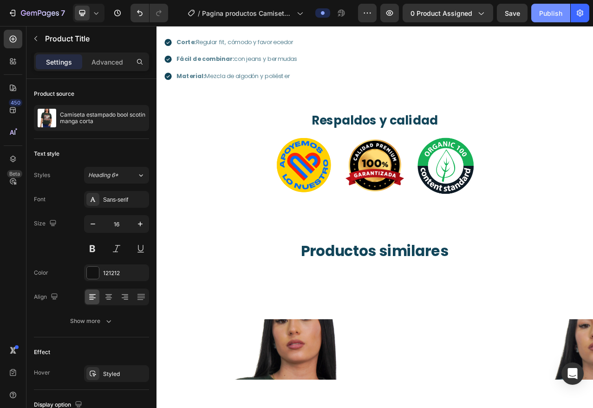
click at [539, 15] on button "Publish" at bounding box center [550, 13] width 39 height 19
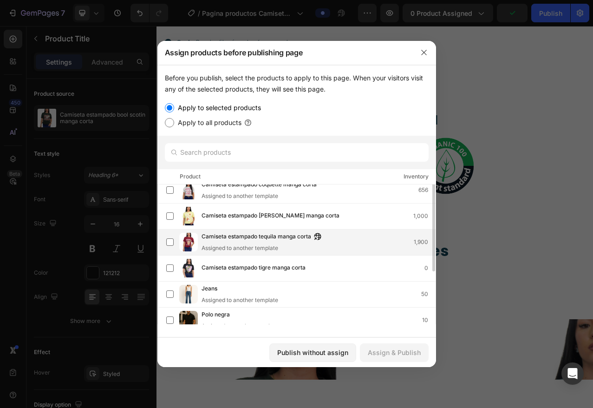
scroll to position [0, 0]
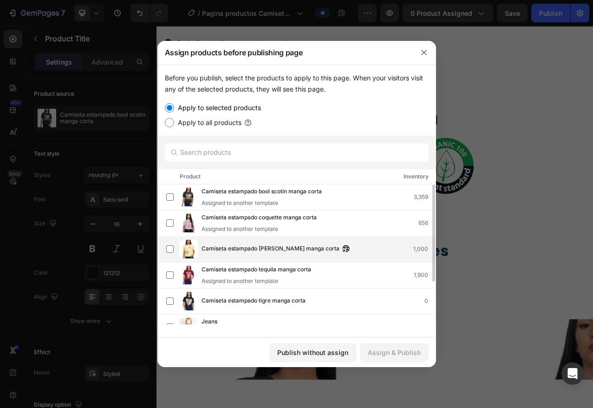
click at [345, 252] on div "Camiseta estampado flores manga corta 1,000" at bounding box center [319, 249] width 234 height 10
click at [398, 357] on div "Assign & Publish" at bounding box center [394, 352] width 53 height 10
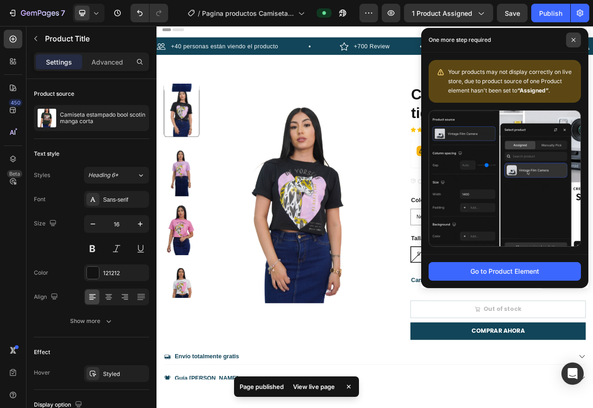
click at [575, 42] on span at bounding box center [573, 40] width 15 height 15
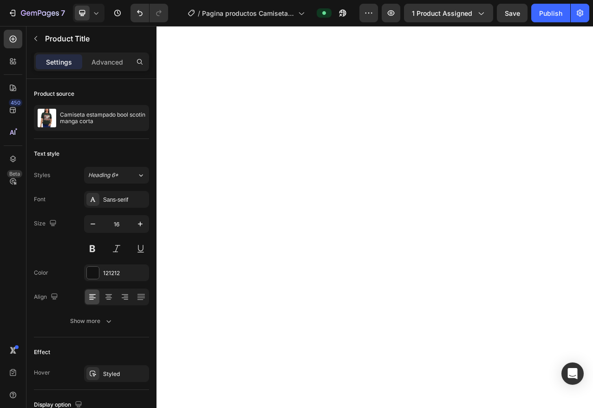
scroll to position [412, 0]
click at [32, 7] on div "7" at bounding box center [43, 12] width 44 height 11
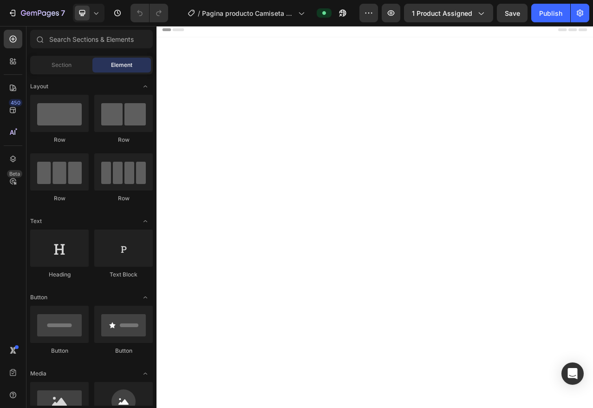
scroll to position [1035, 0]
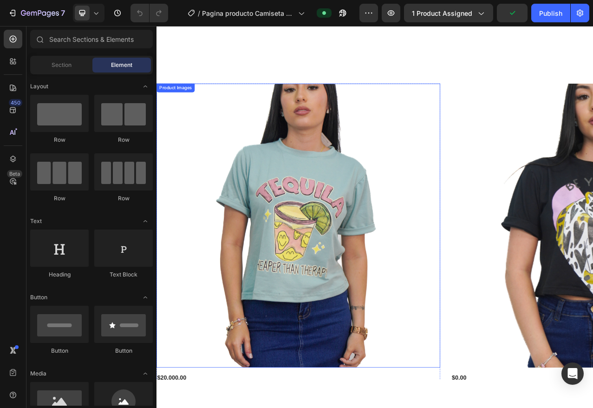
click at [404, 261] on img at bounding box center [338, 281] width 362 height 362
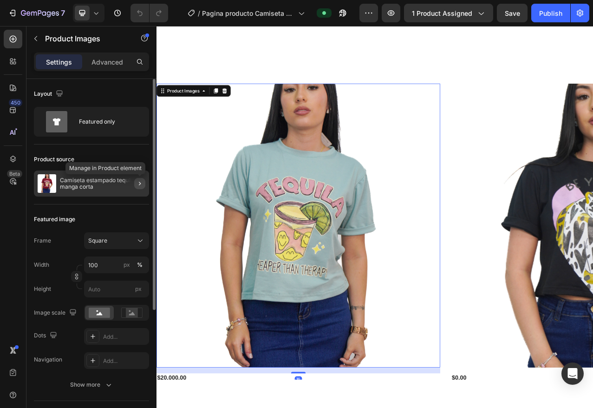
click at [140, 184] on icon "button" at bounding box center [139, 183] width 7 height 7
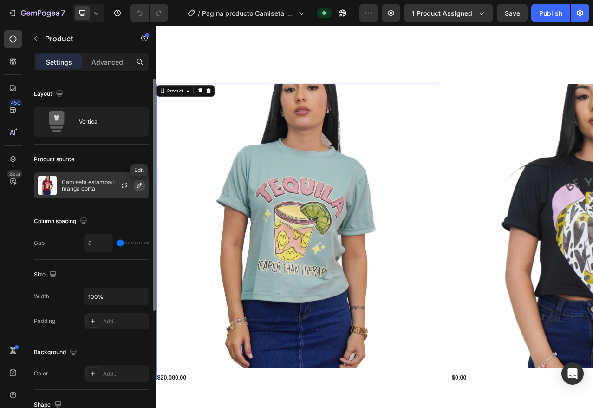
click at [137, 186] on icon "button" at bounding box center [139, 185] width 7 height 7
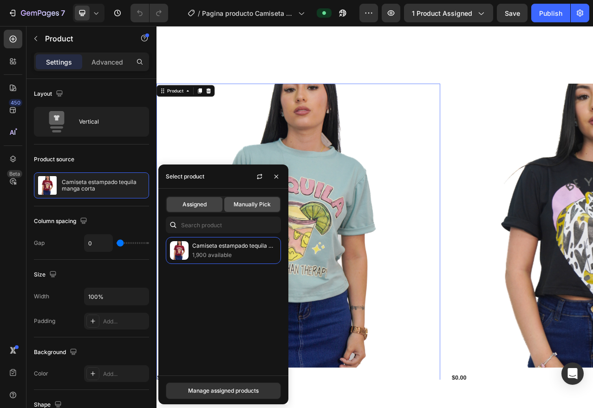
click at [245, 209] on div "Manually Pick" at bounding box center [252, 204] width 56 height 15
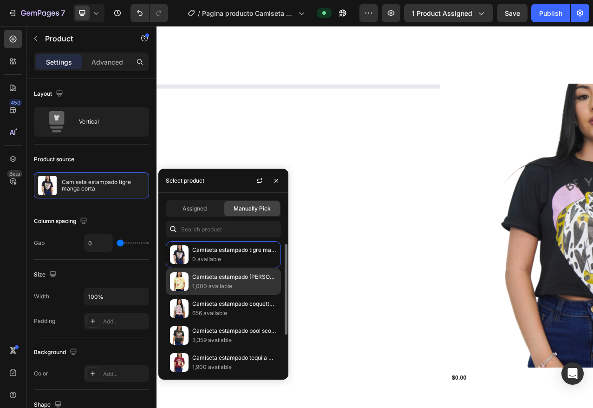
scroll to position [4, 0]
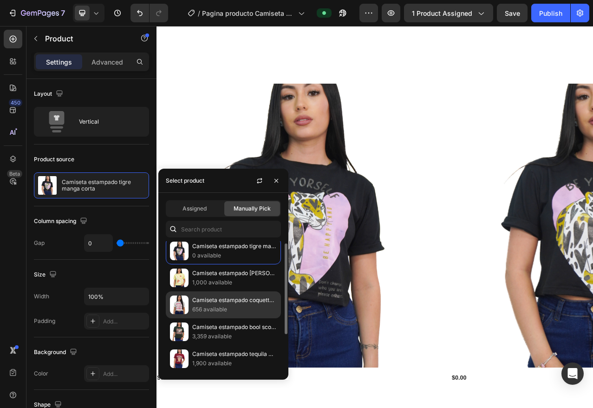
click at [236, 300] on p "Camiseta estampado coquette manga corta" at bounding box center [234, 299] width 85 height 9
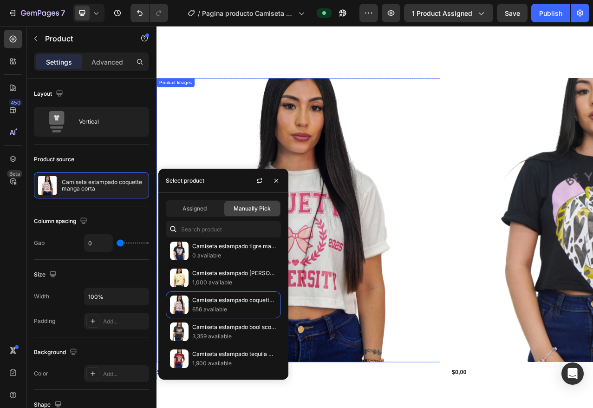
scroll to position [961, 0]
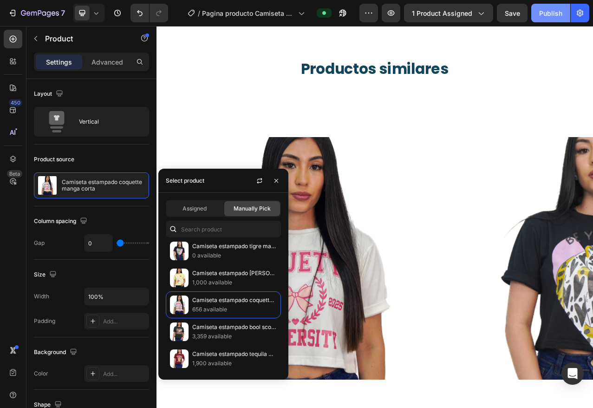
click at [555, 18] on div "Publish" at bounding box center [550, 13] width 23 height 10
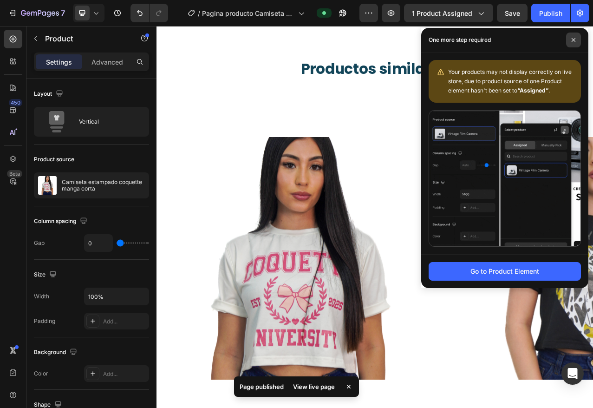
click at [578, 42] on span at bounding box center [573, 40] width 15 height 15
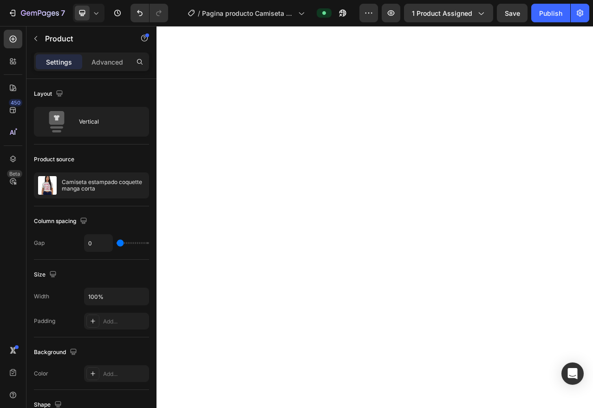
scroll to position [30, 0]
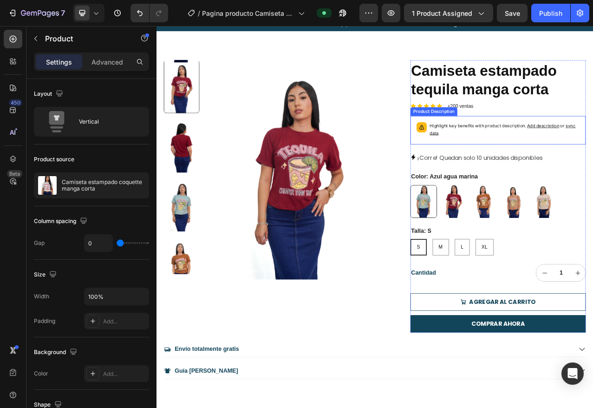
click at [563, 227] on div "Color: Azul [PERSON_NAME] Azul [PERSON_NAME] Azul [PERSON_NAME] Vino Vino [PERS…" at bounding box center [593, 243] width 224 height 58
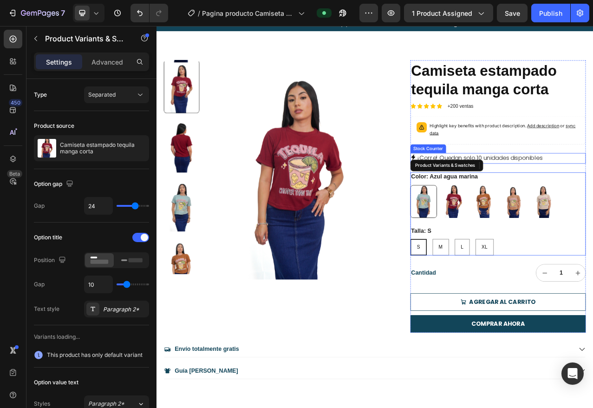
click at [593, 203] on p "¡Corre! Quedan solo 10 unidades disponibles" at bounding box center [569, 195] width 159 height 13
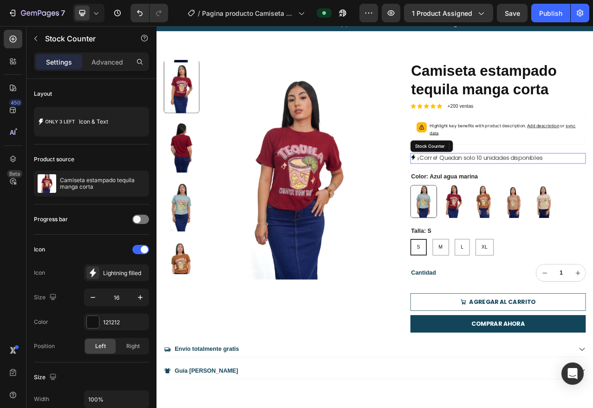
scroll to position [0, 0]
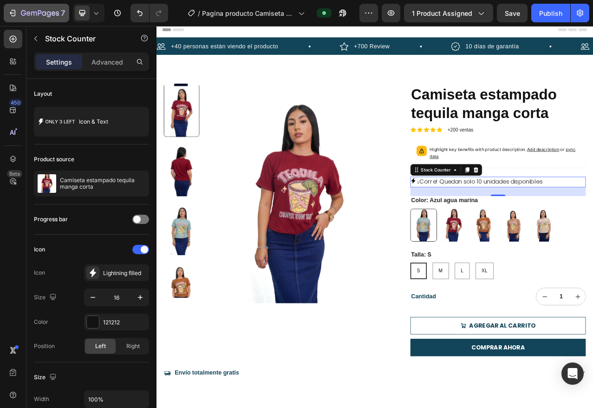
click at [38, 13] on icon "button" at bounding box center [40, 13] width 4 height 6
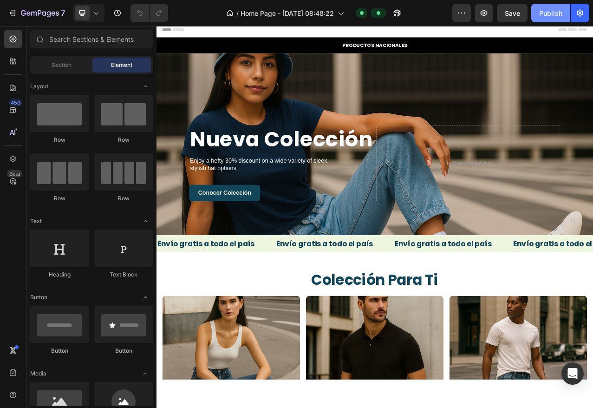
click at [554, 13] on div "Publish" at bounding box center [550, 13] width 23 height 10
click at [545, 12] on div "Publish" at bounding box center [550, 13] width 23 height 10
